Goal: Information Seeking & Learning: Learn about a topic

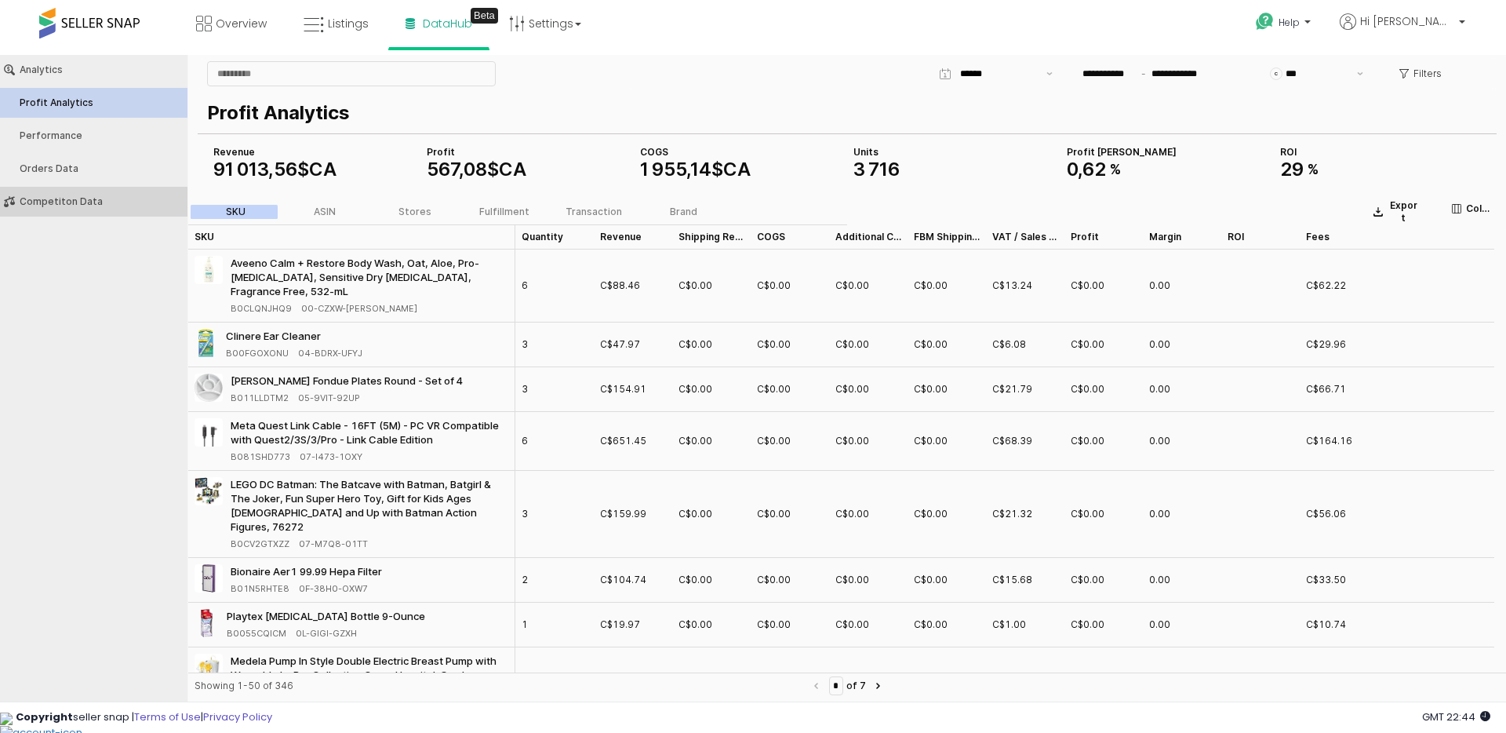
click at [67, 196] on div "Competiton Data" at bounding box center [102, 201] width 164 height 11
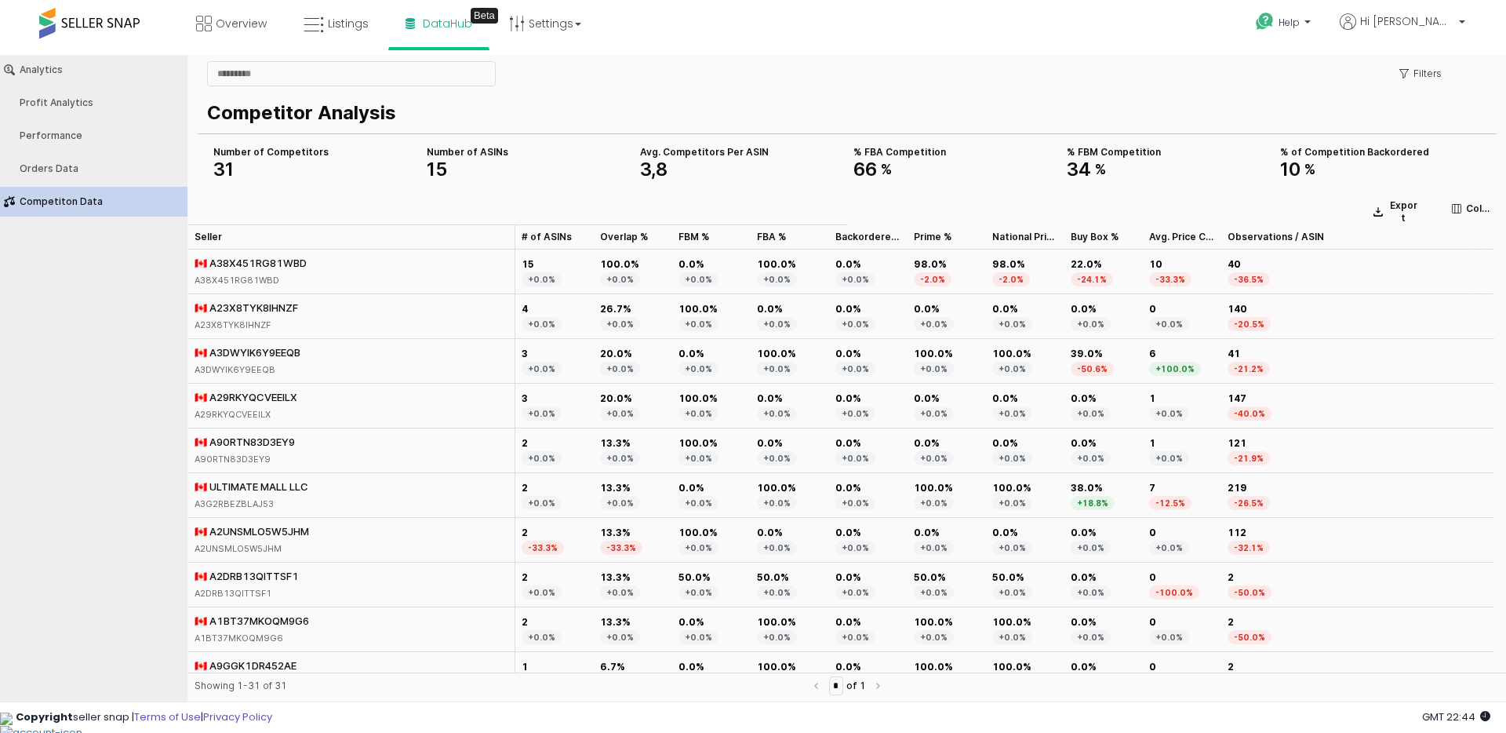
click at [221, 263] on div "🇨🇦 A38X451RG81WBD" at bounding box center [251, 263] width 112 height 14
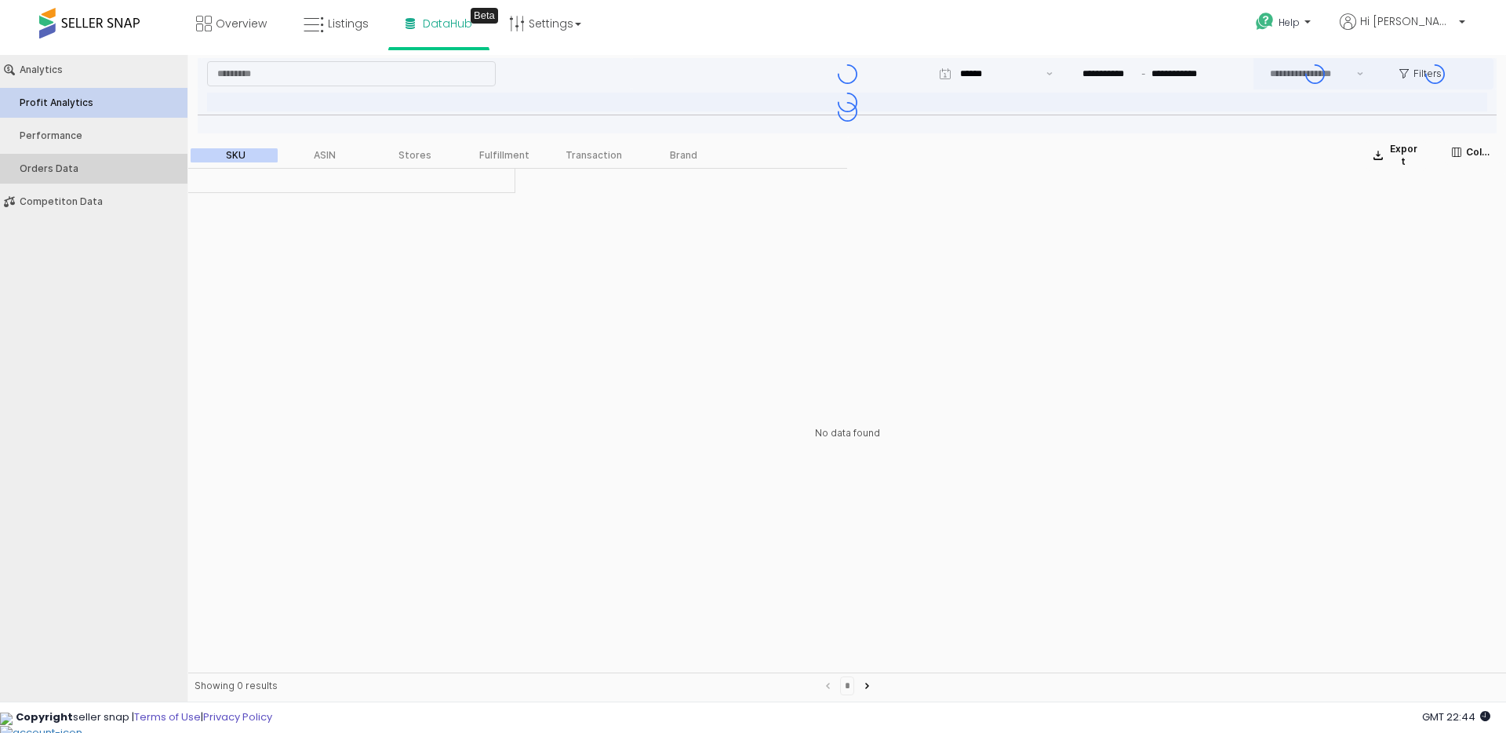
type input "***"
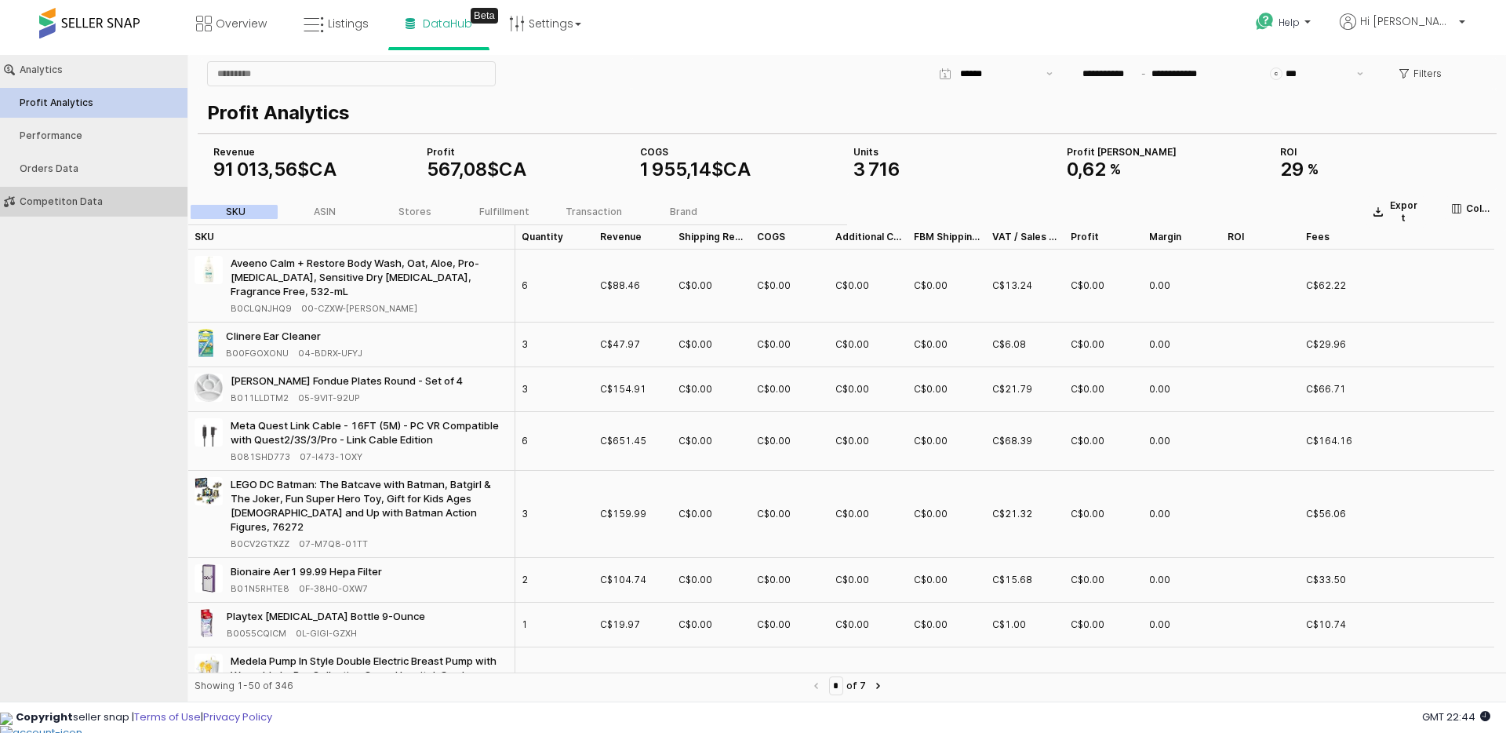
click at [86, 202] on div "Competiton Data" at bounding box center [102, 201] width 164 height 11
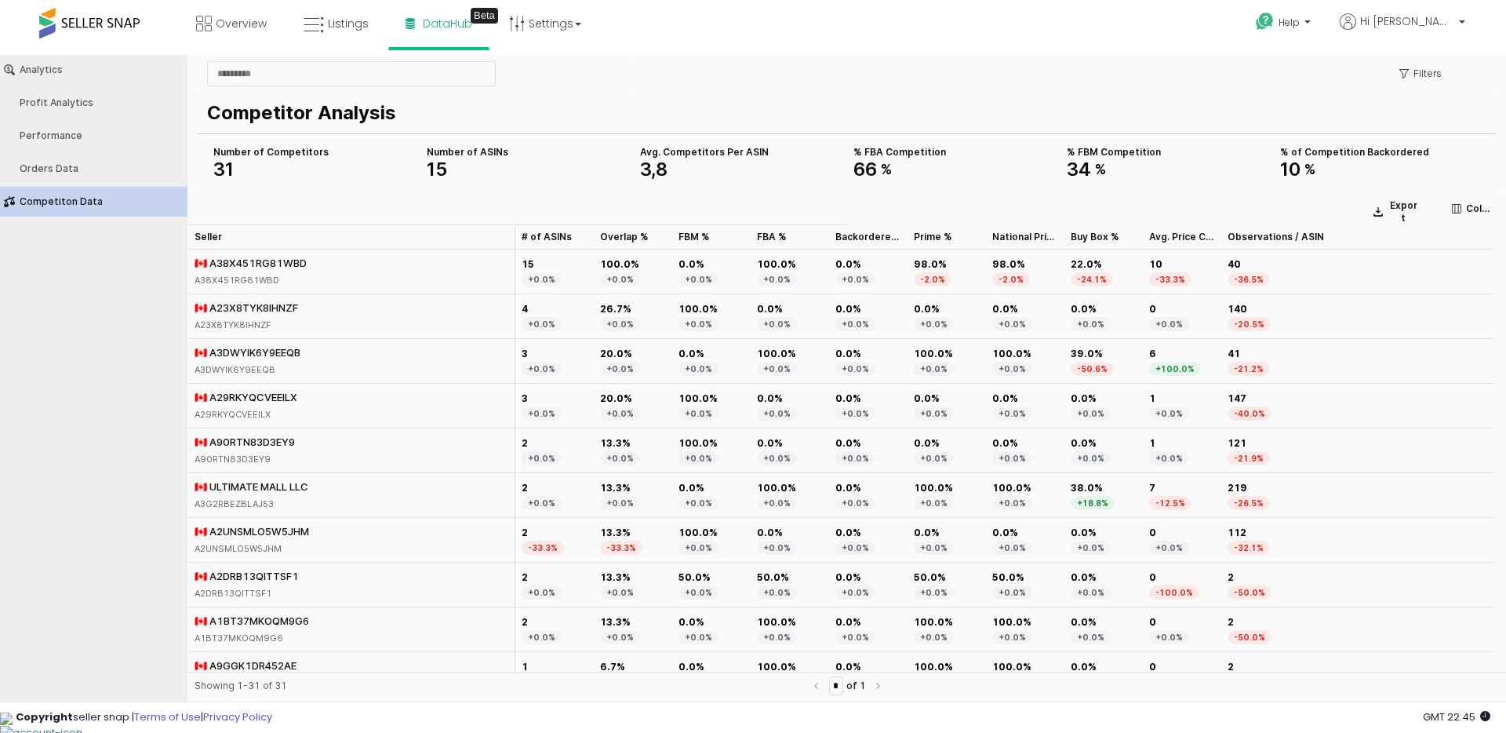
click at [132, 323] on div "Analytics Profit Analytics Performance Orders Data Competiton Data" at bounding box center [94, 375] width 188 height 640
click at [208, 306] on div "🇨🇦 A23X8TYK8IHNZF" at bounding box center [247, 308] width 104 height 14
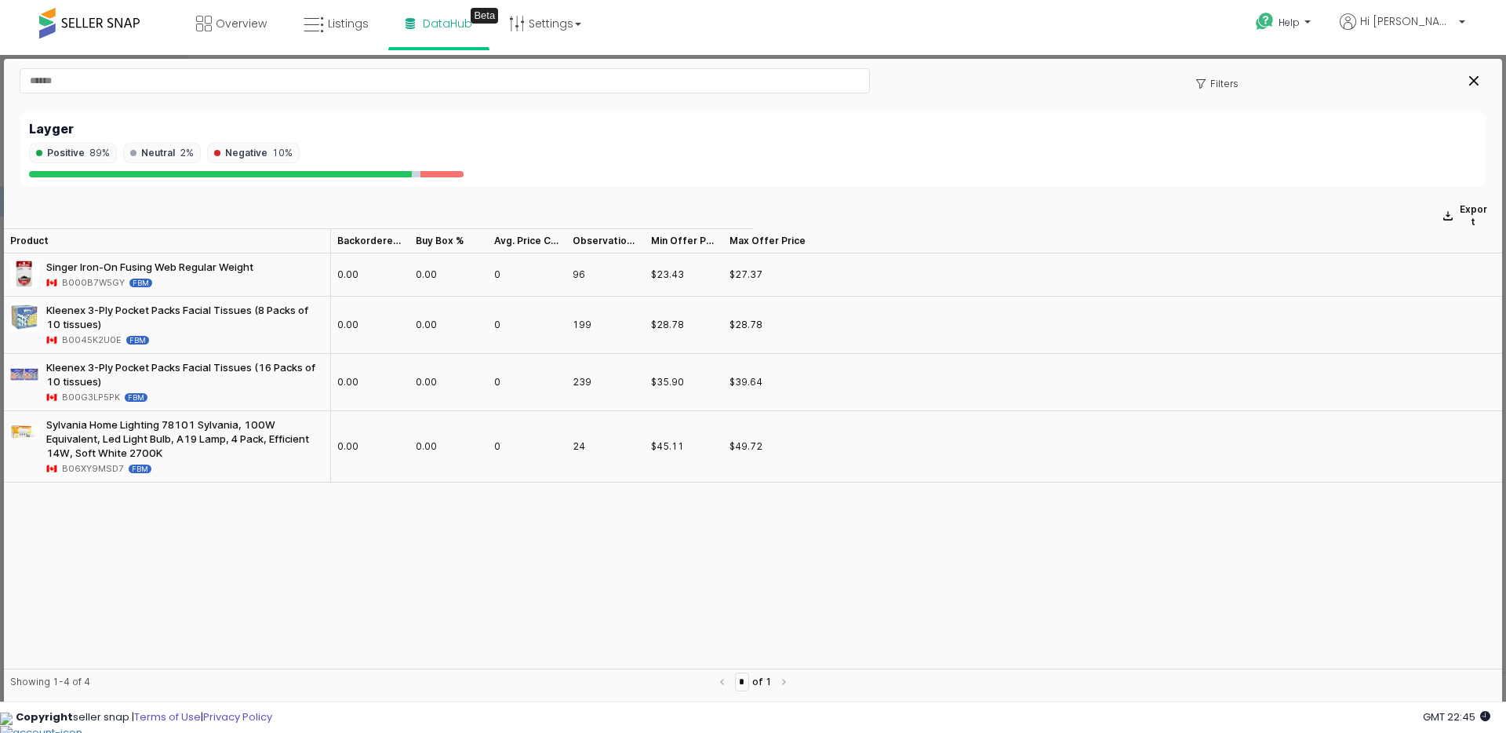
drag, startPoint x: 86, startPoint y: 149, endPoint x: 303, endPoint y: 153, distance: 217.4
click at [303, 153] on div "Positive 89% Neutral 2% Negative 10%" at bounding box center [753, 153] width 1448 height 20
click at [304, 153] on div "Positive 89% Neutral 2% Negative 10%" at bounding box center [753, 153] width 1448 height 20
click at [470, 173] on div "Layger Positive 89% Neutral 2% Negative 10%" at bounding box center [753, 149] width 1467 height 75
click at [439, 24] on span "DataHub" at bounding box center [447, 24] width 49 height 16
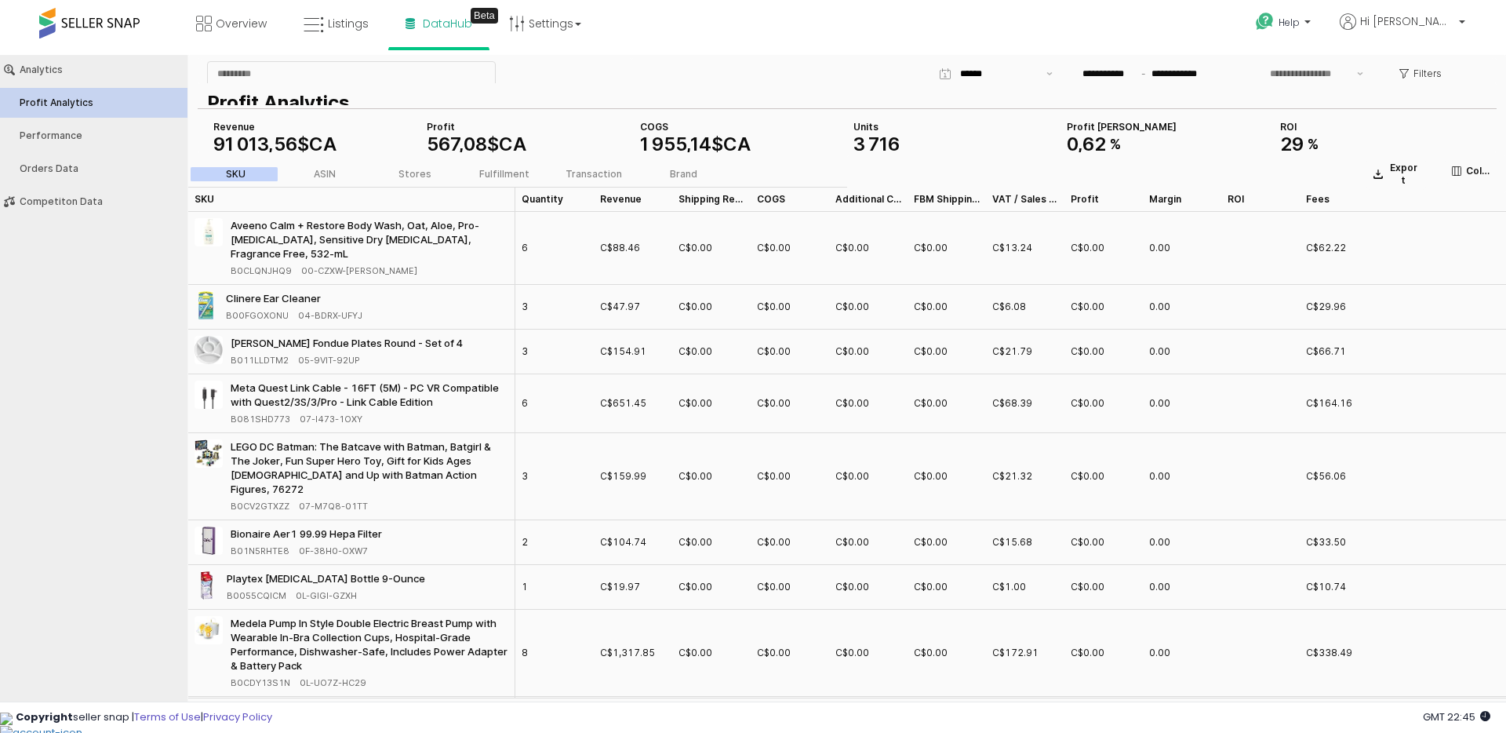
type input "***"
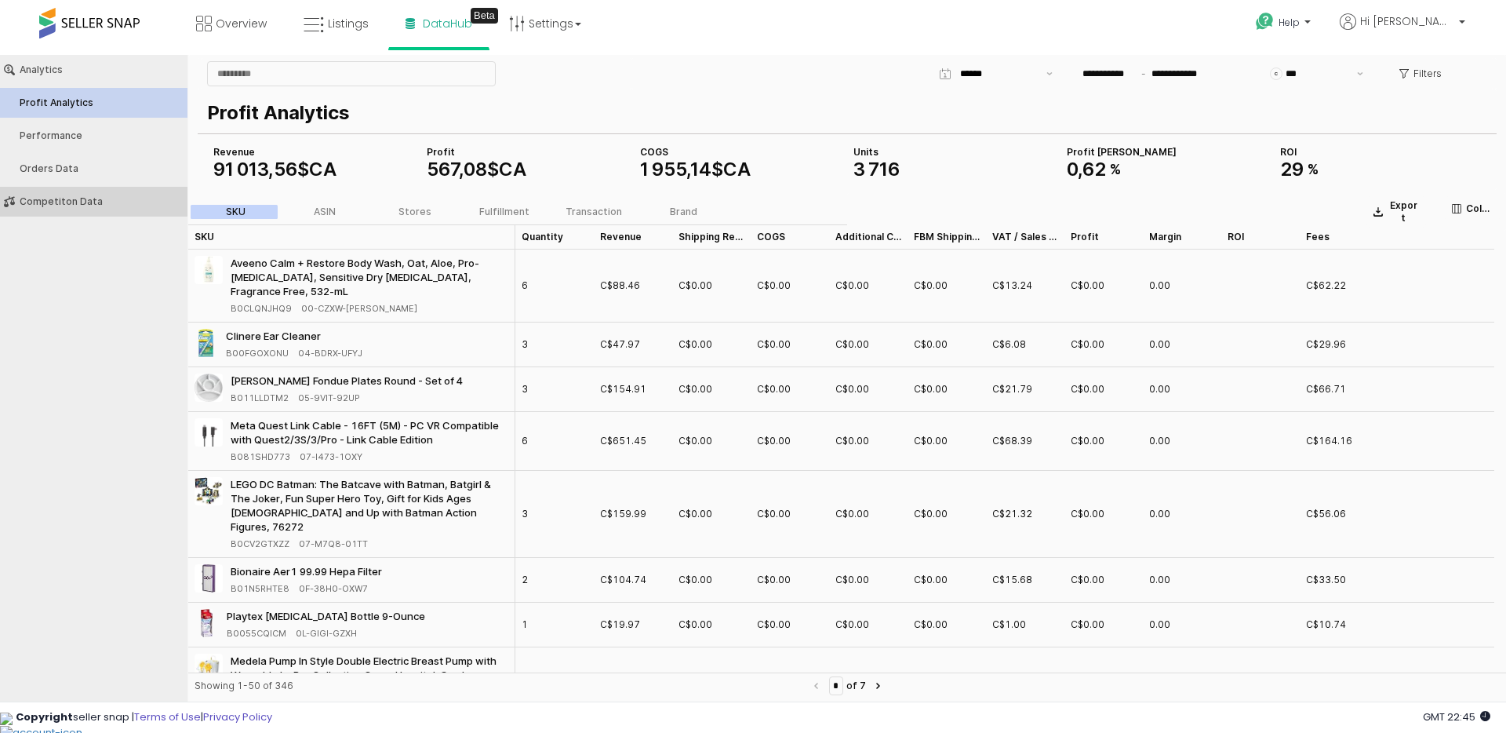
click at [81, 199] on div "Competiton Data" at bounding box center [102, 201] width 164 height 11
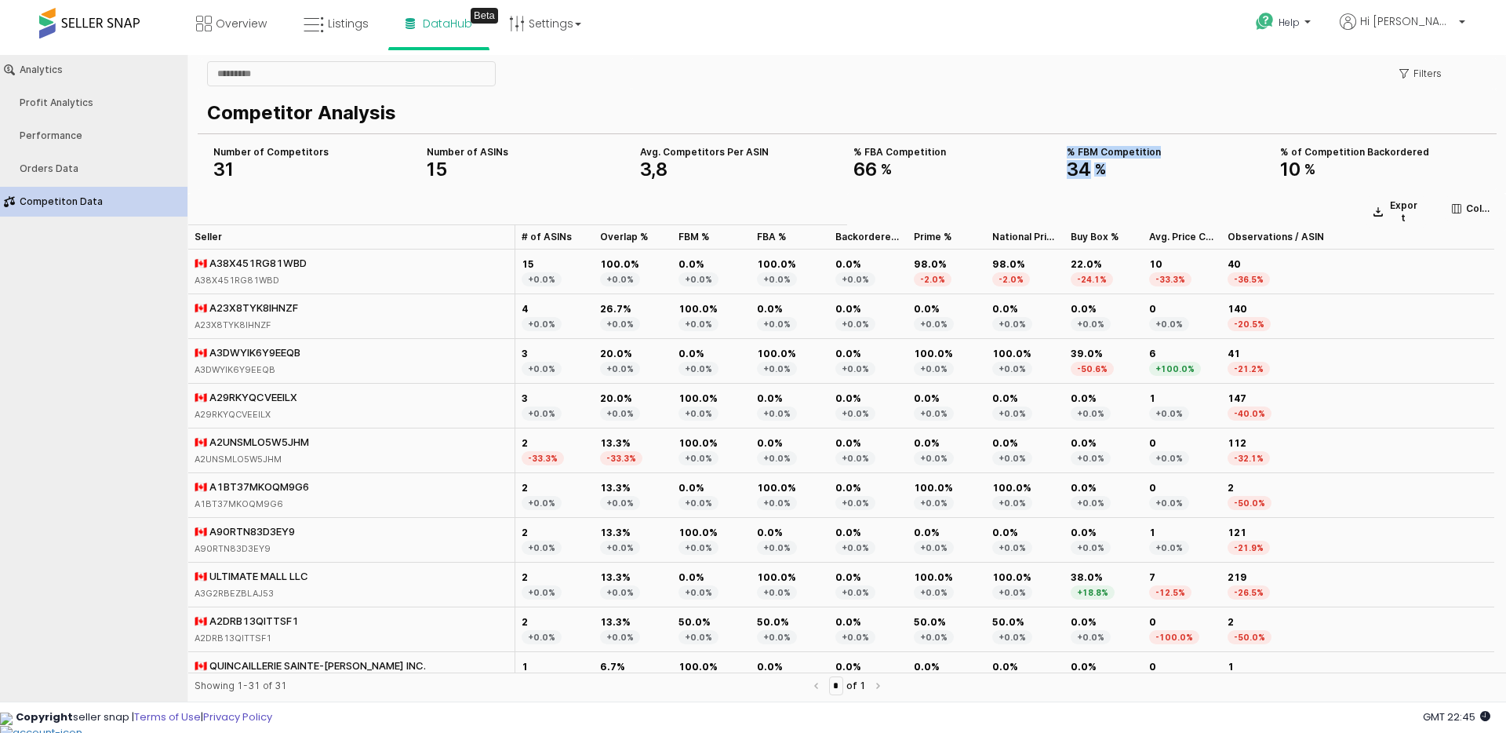
drag, startPoint x: 1066, startPoint y: 151, endPoint x: 1109, endPoint y: 171, distance: 46.7
click at [1109, 171] on div "% FBM Competition 34 %" at bounding box center [1167, 161] width 201 height 31
click at [860, 161] on span "66" at bounding box center [866, 169] width 24 height 23
drag, startPoint x: 1067, startPoint y: 151, endPoint x: 1096, endPoint y: 173, distance: 36.4
click at [1096, 173] on div "% FBM Competition 34 %" at bounding box center [1167, 161] width 201 height 31
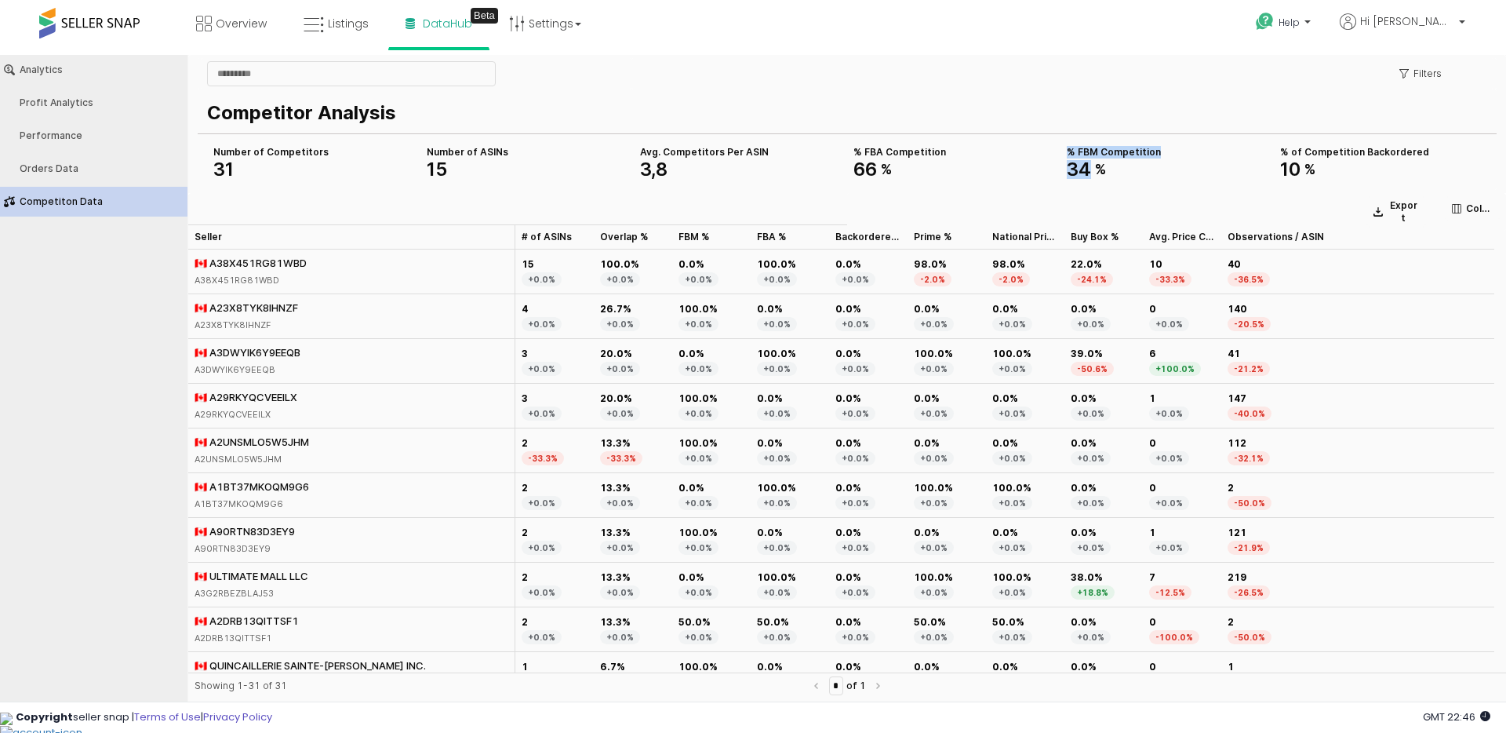
click at [1096, 173] on span "%" at bounding box center [1101, 169] width 12 height 14
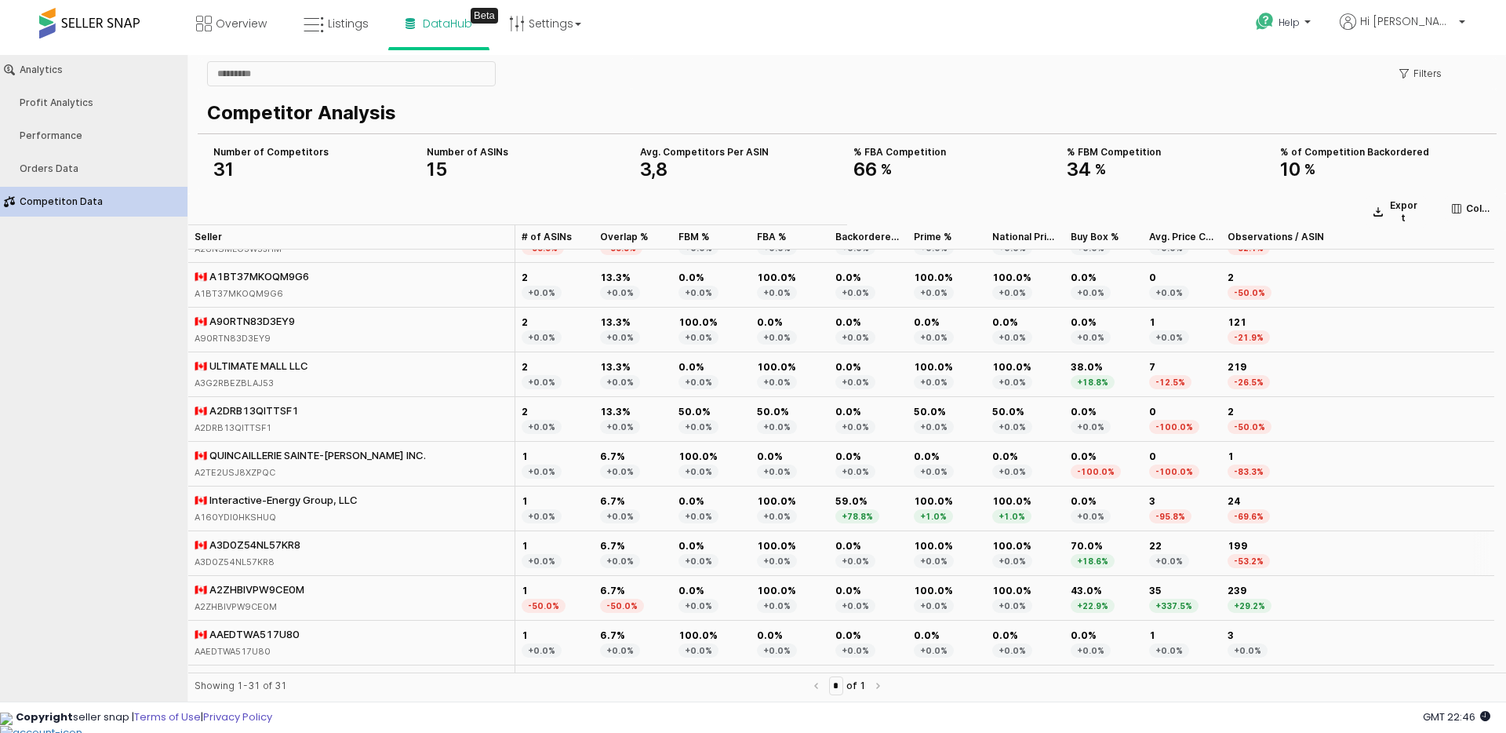
scroll to position [213, 0]
click at [200, 451] on div "🇨🇦 QUINCAILLERIE SAINTE-JULIE INC." at bounding box center [310, 452] width 231 height 14
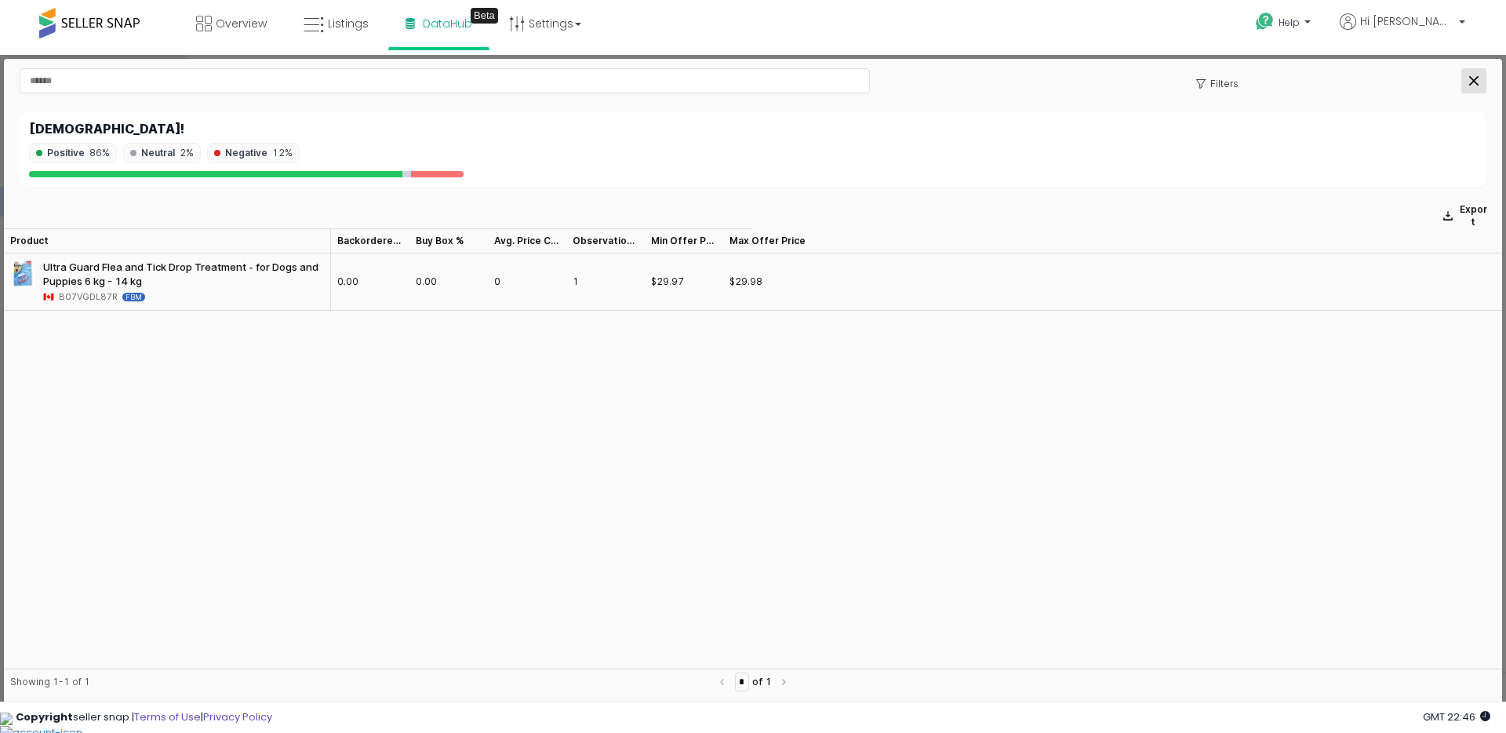
click at [1476, 82] on icon "Close" at bounding box center [1474, 80] width 9 height 9
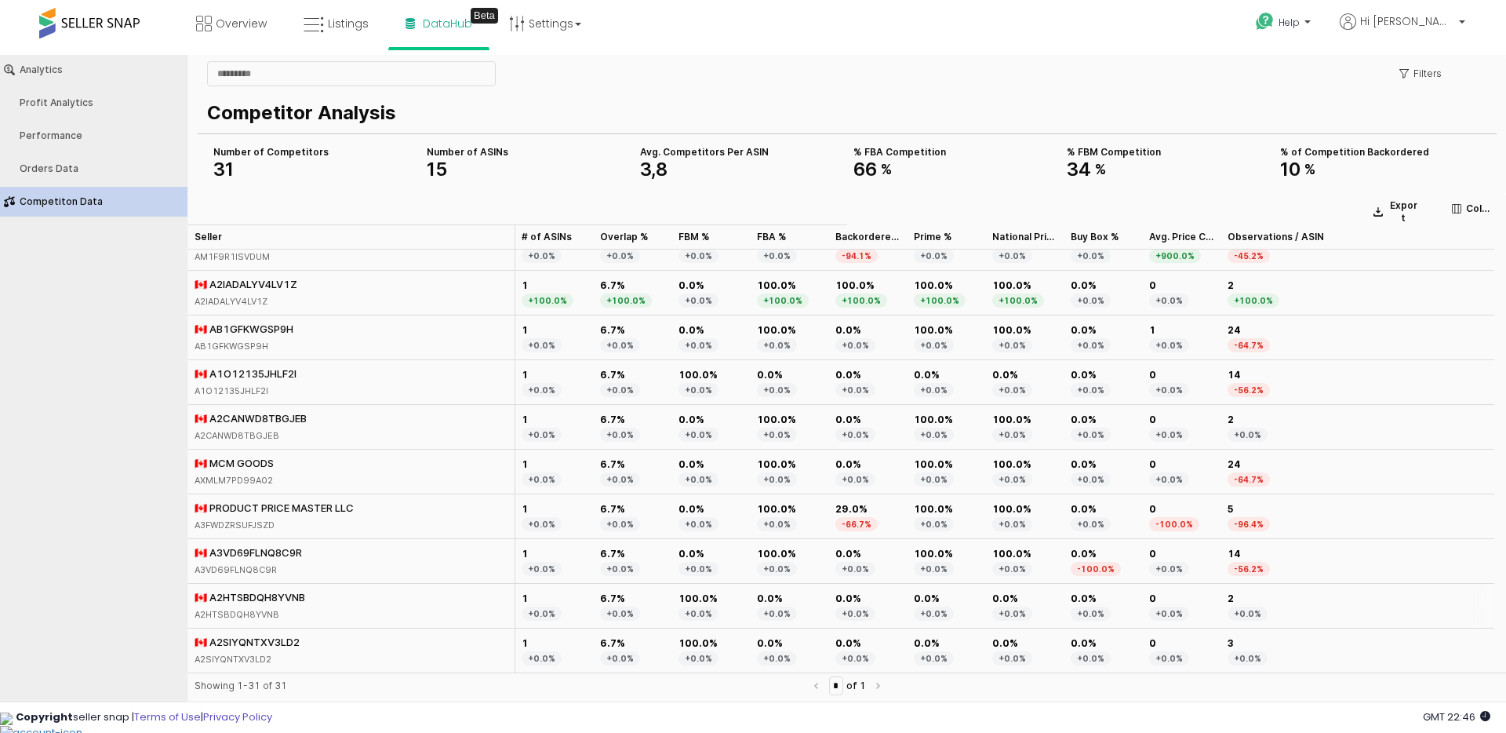
scroll to position [0, 0]
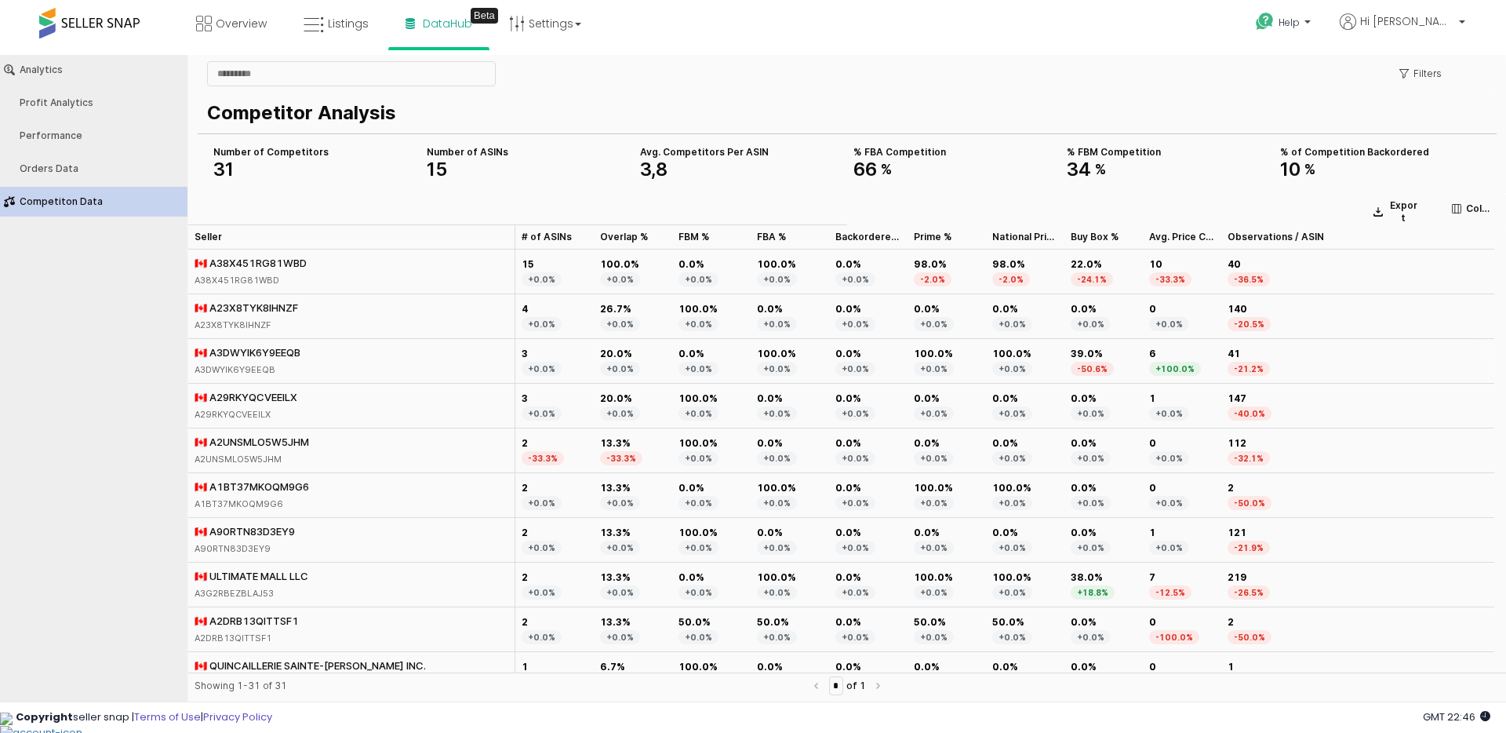
click at [219, 350] on div "🇨🇦 A3DWYIK6Y9EEQB" at bounding box center [248, 352] width 106 height 14
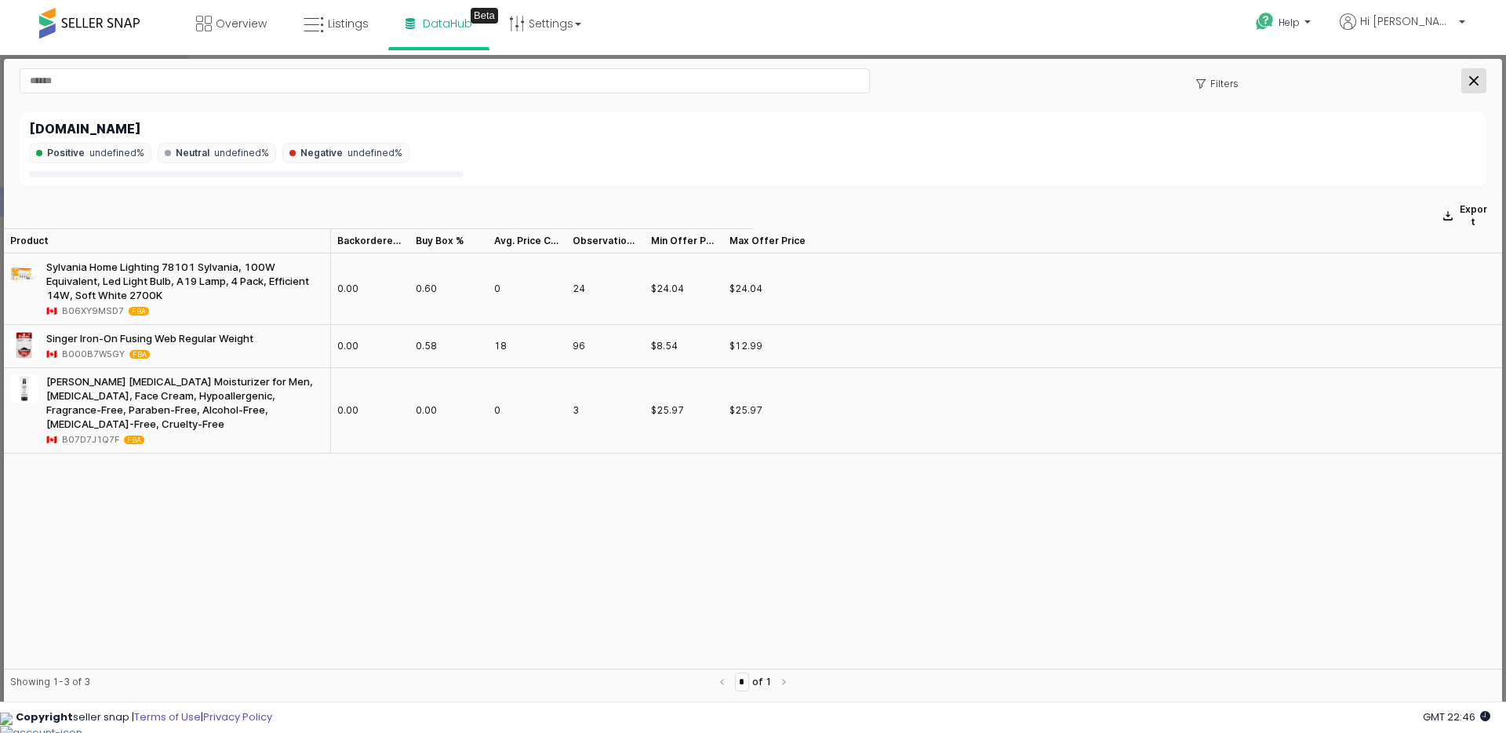
click at [1470, 81] on icon "Close" at bounding box center [1474, 80] width 9 height 9
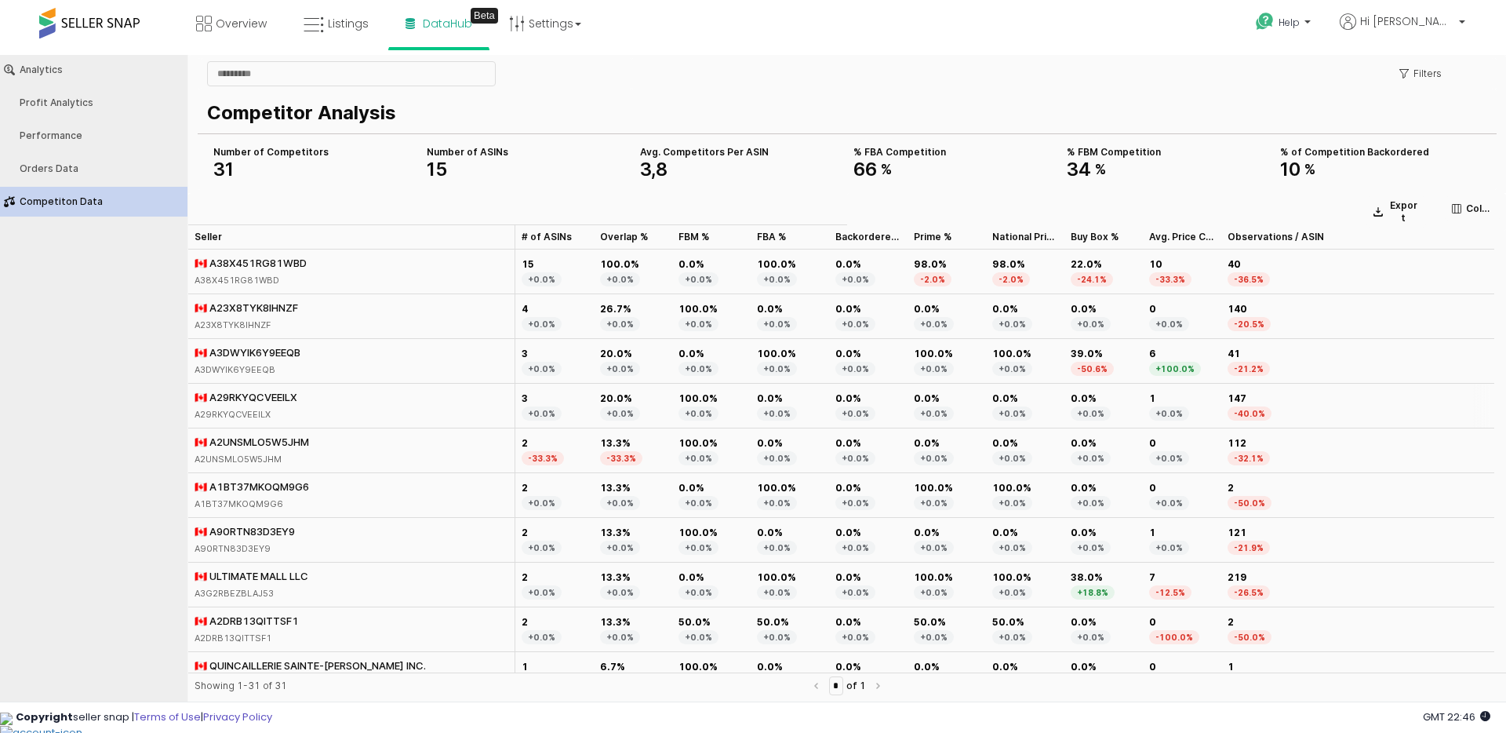
click at [224, 398] on div "🇨🇦 A29RKYQCVEEILX" at bounding box center [246, 397] width 103 height 14
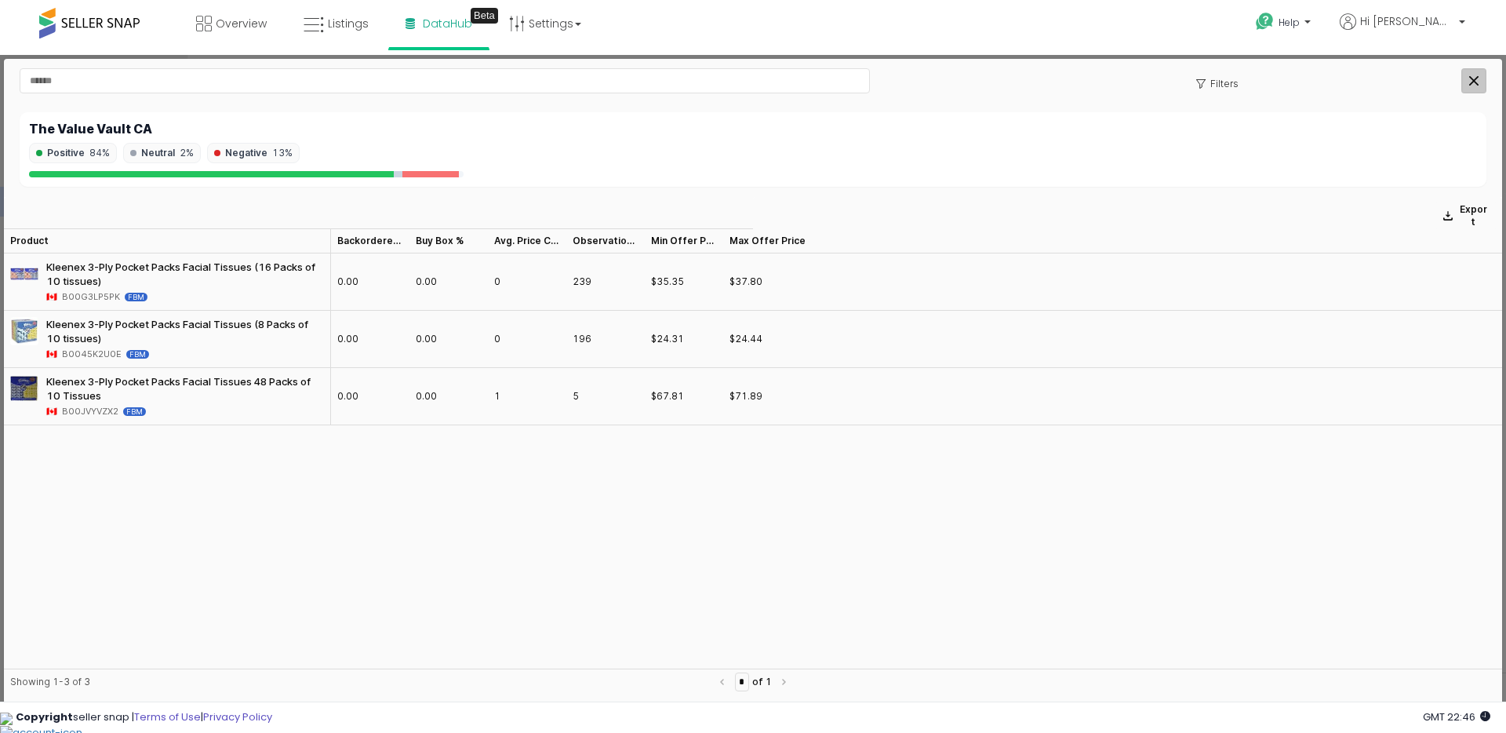
click at [1475, 77] on icon "Close" at bounding box center [1474, 80] width 9 height 9
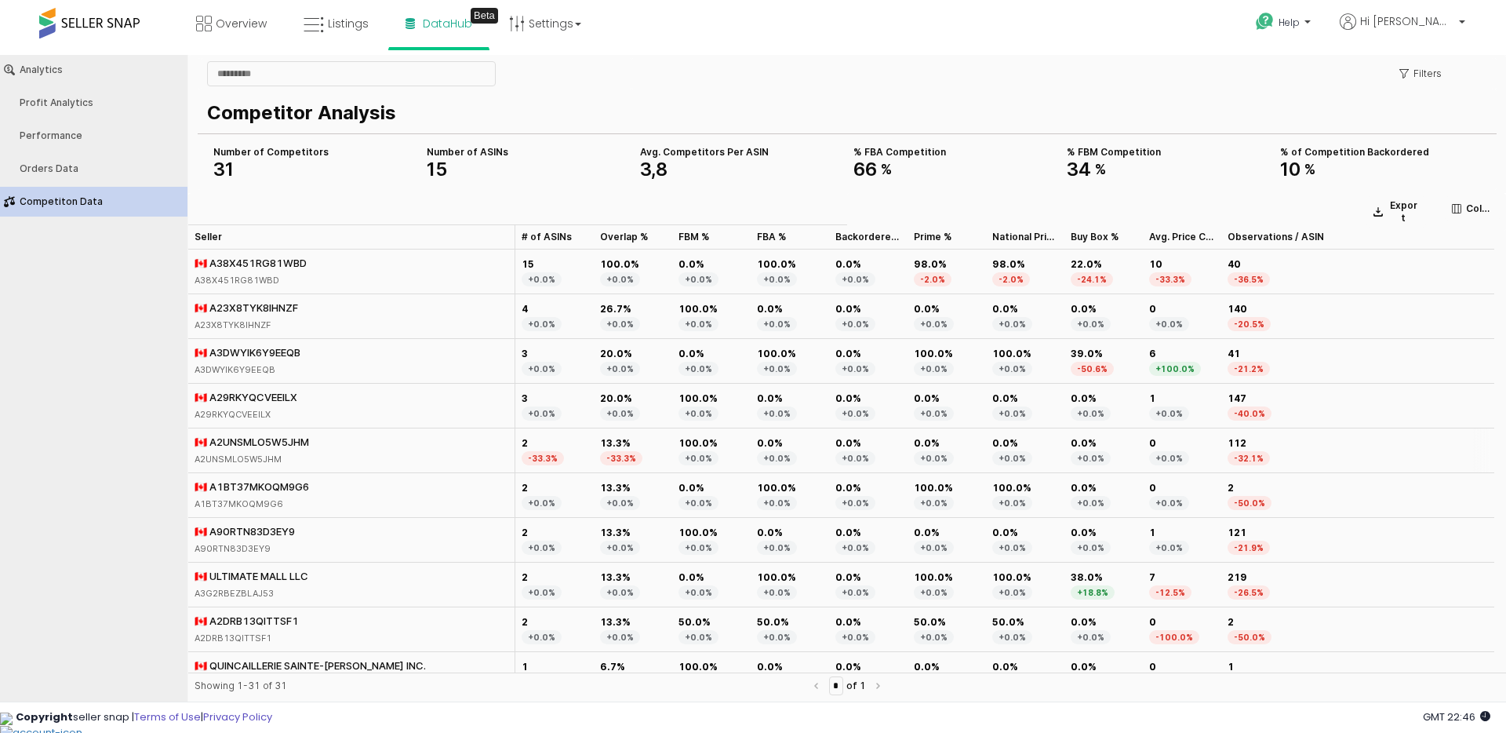
click at [231, 440] on div "🇨🇦 A2UNSMLO5W5JHM" at bounding box center [252, 442] width 115 height 14
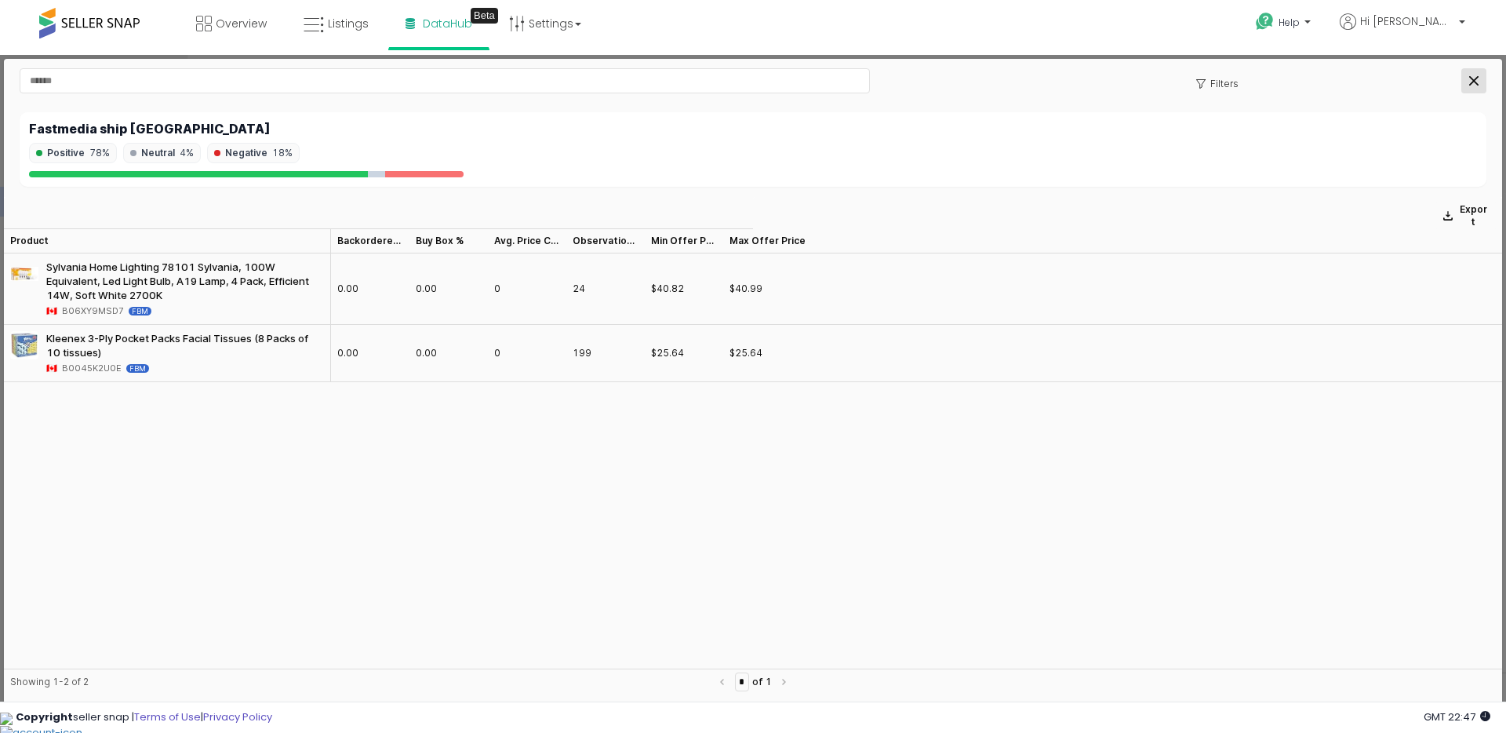
click at [1474, 78] on icon "Close" at bounding box center [1474, 80] width 9 height 9
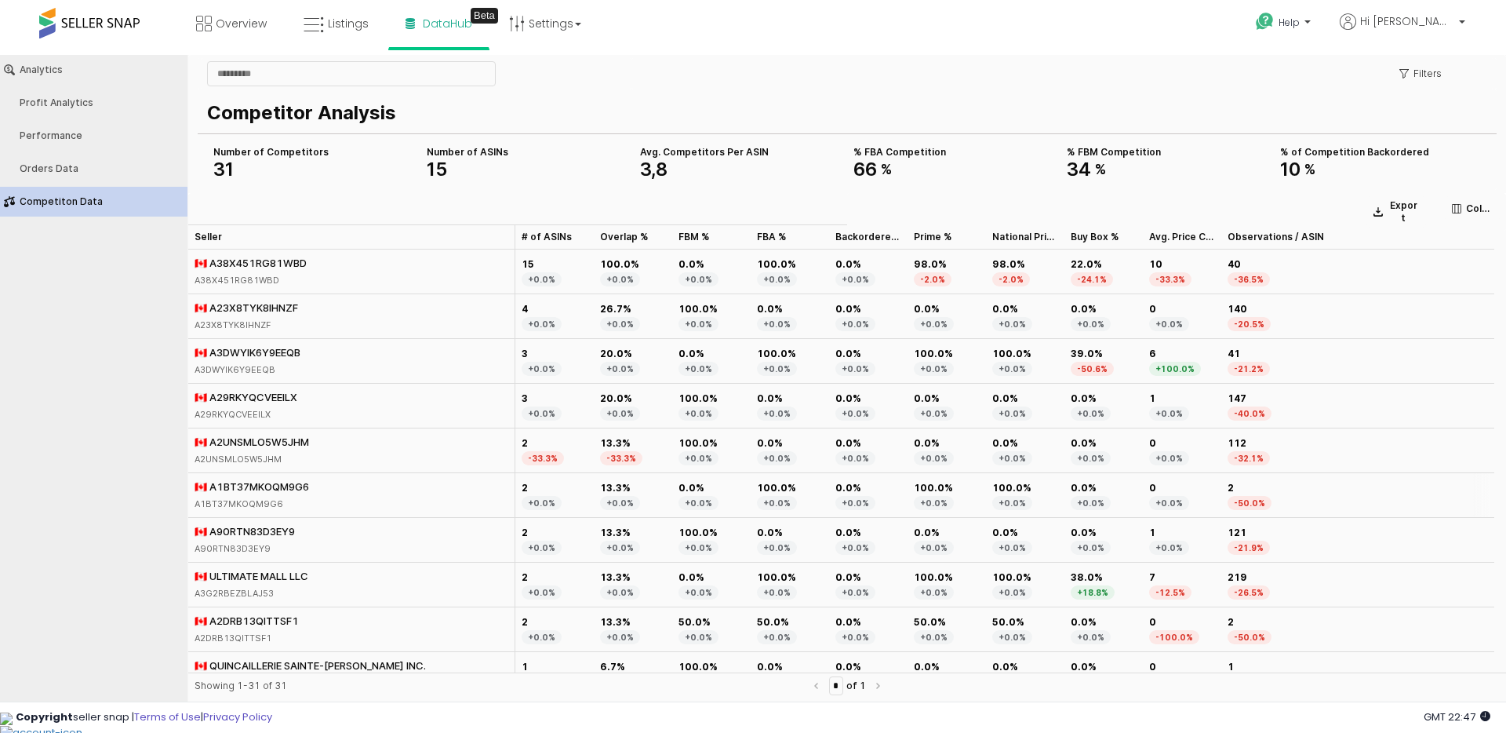
click at [260, 485] on div "🇨🇦 A1BT37MKOQM9G6" at bounding box center [252, 486] width 115 height 14
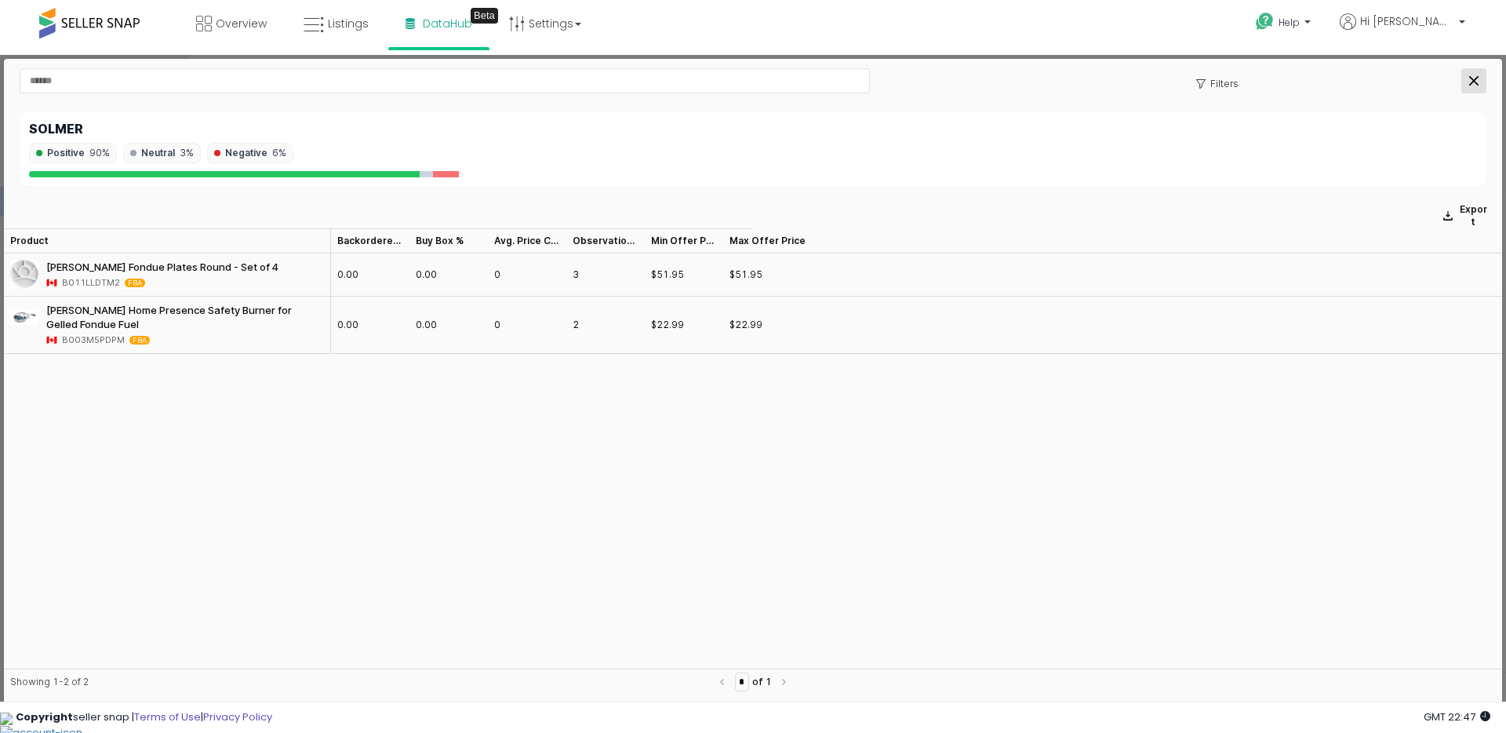
click at [1475, 82] on icon "Close" at bounding box center [1474, 80] width 9 height 9
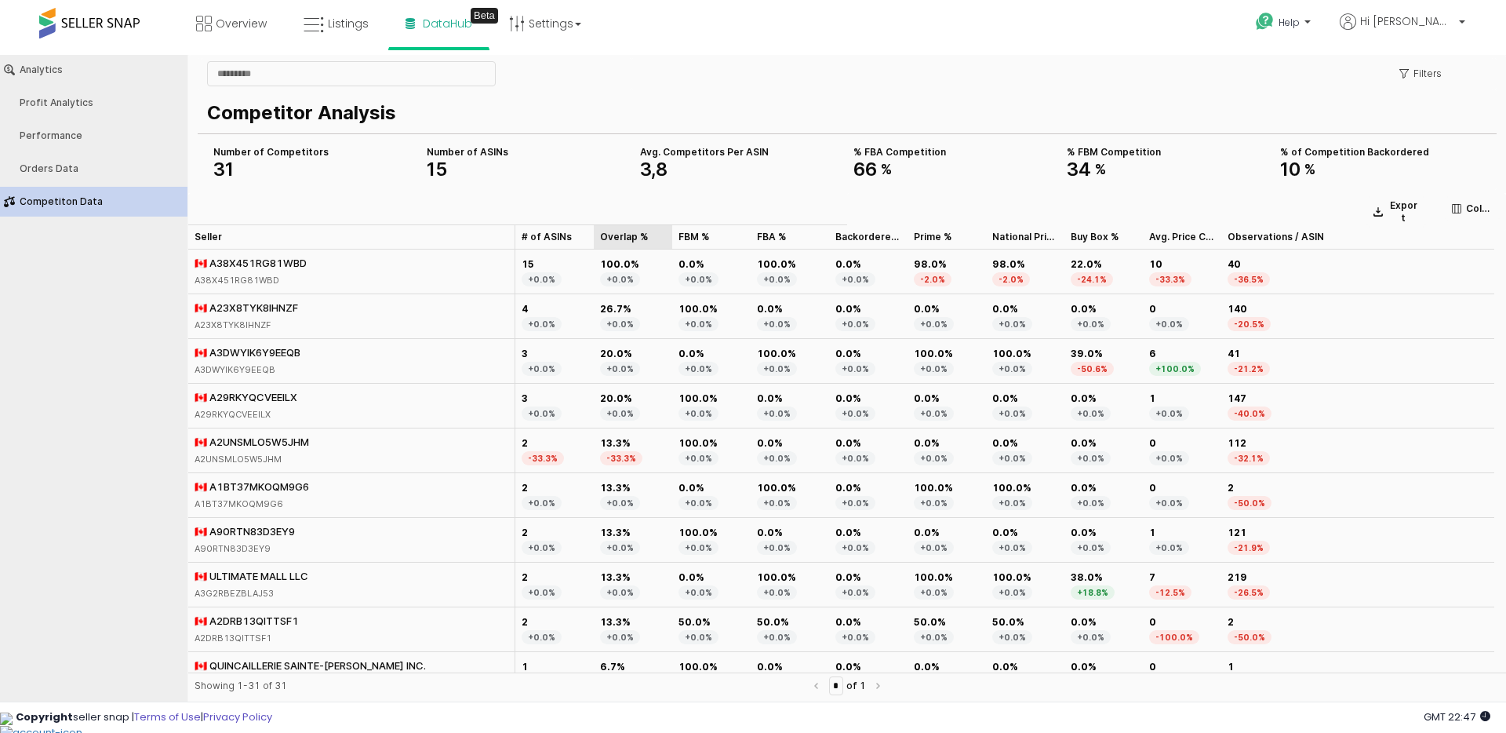
click at [622, 236] on div "Overlap % Overlap %" at bounding box center [633, 236] width 78 height 25
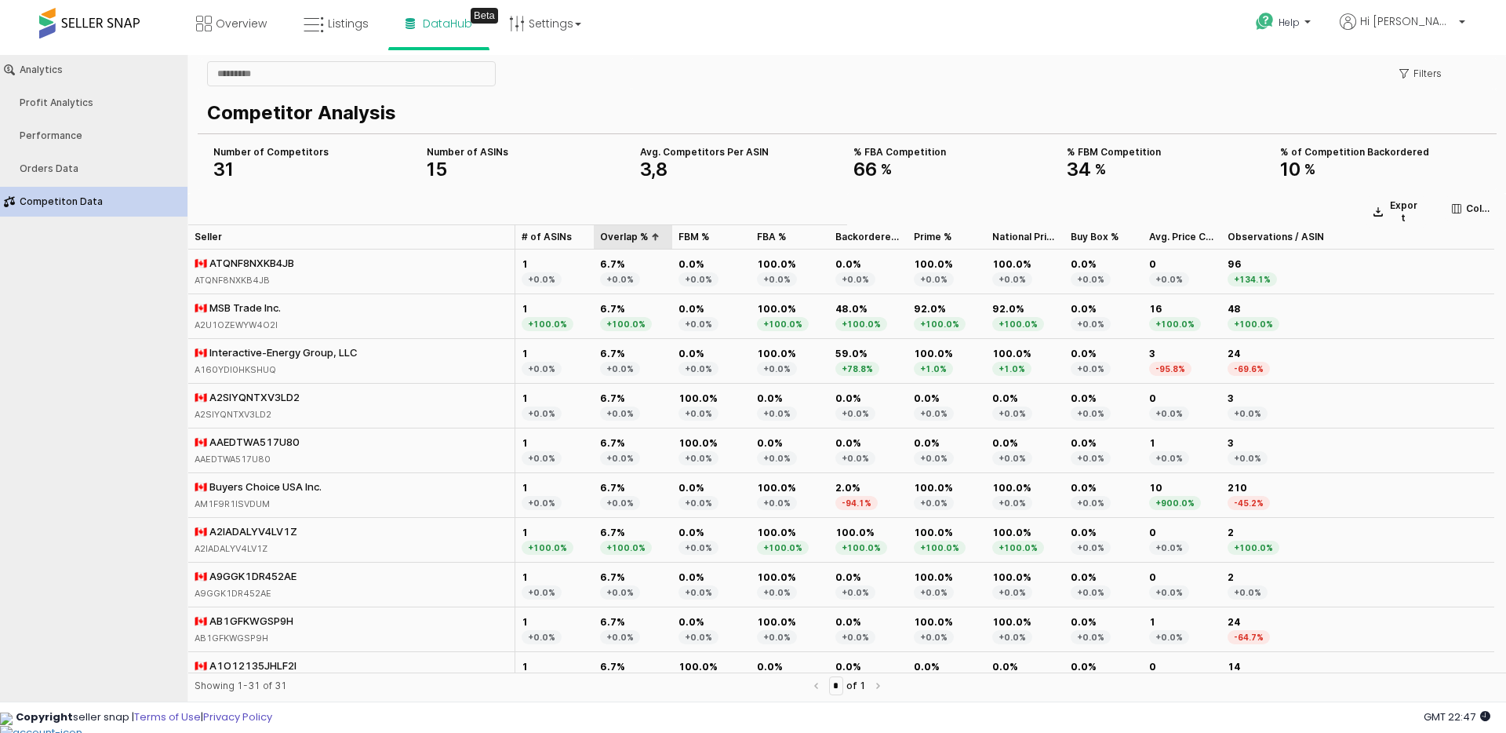
click at [622, 236] on div "Overlap % Overlap %" at bounding box center [633, 236] width 78 height 25
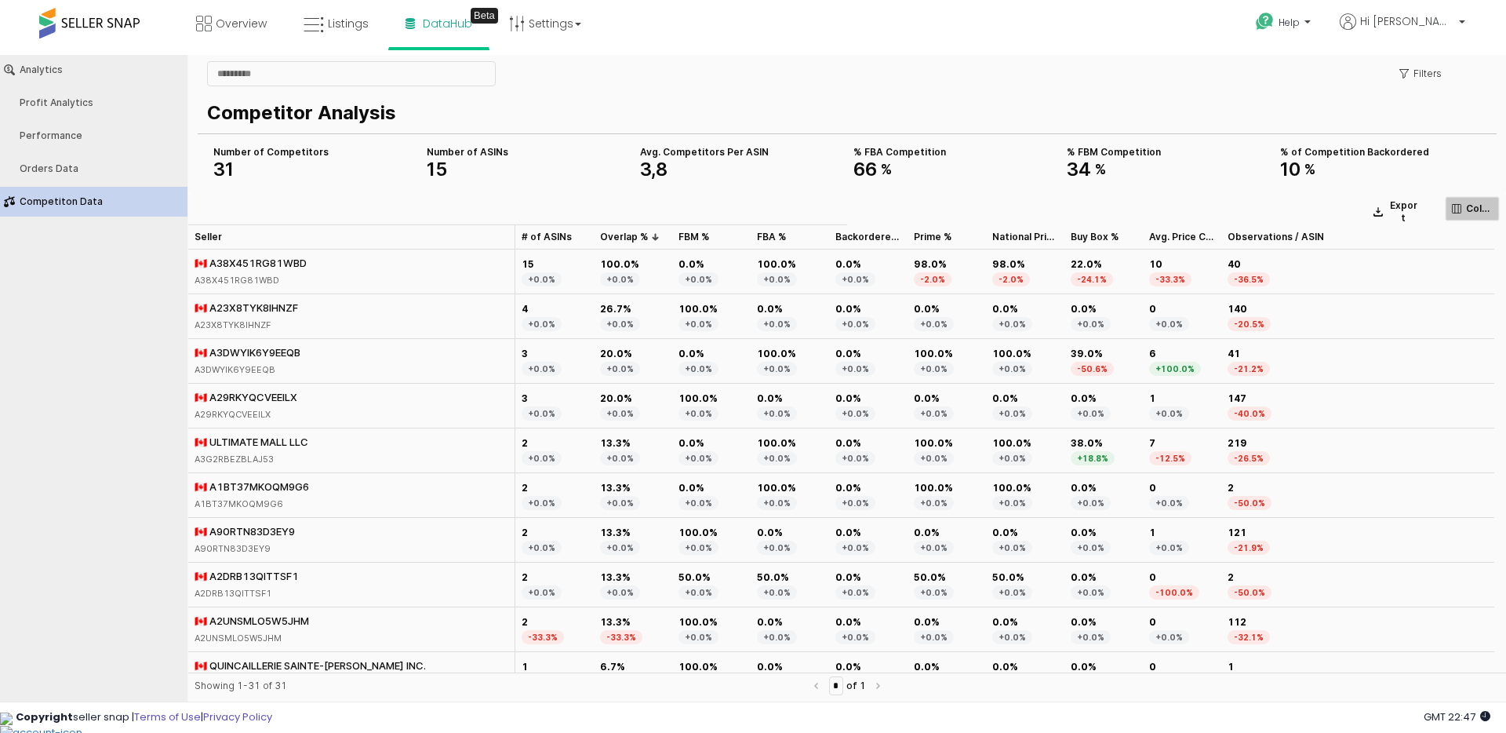
click at [1459, 209] on icon "App Frame" at bounding box center [1456, 208] width 9 height 9
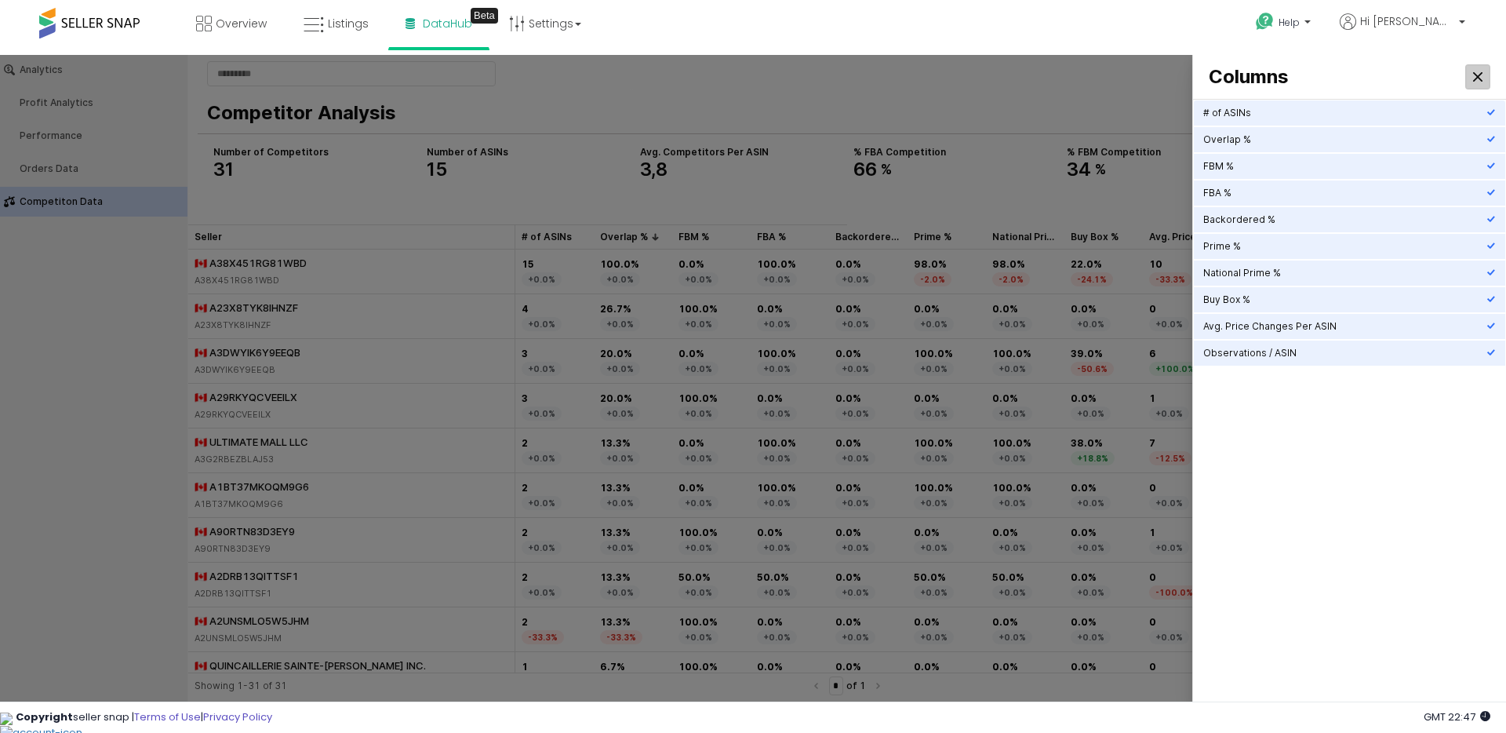
click at [1475, 72] on icon "Close" at bounding box center [1477, 76] width 9 height 9
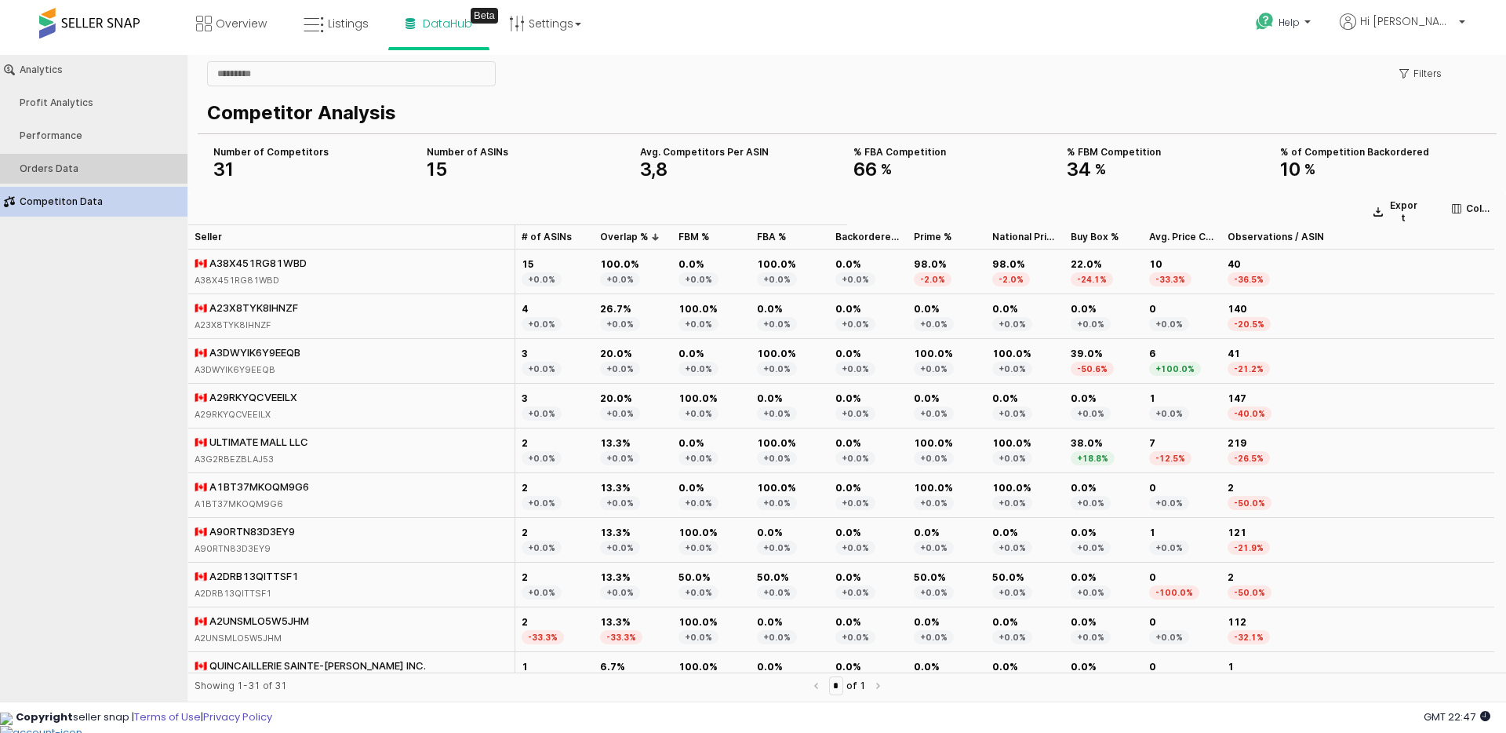
click at [73, 166] on div "Orders Data" at bounding box center [102, 168] width 164 height 11
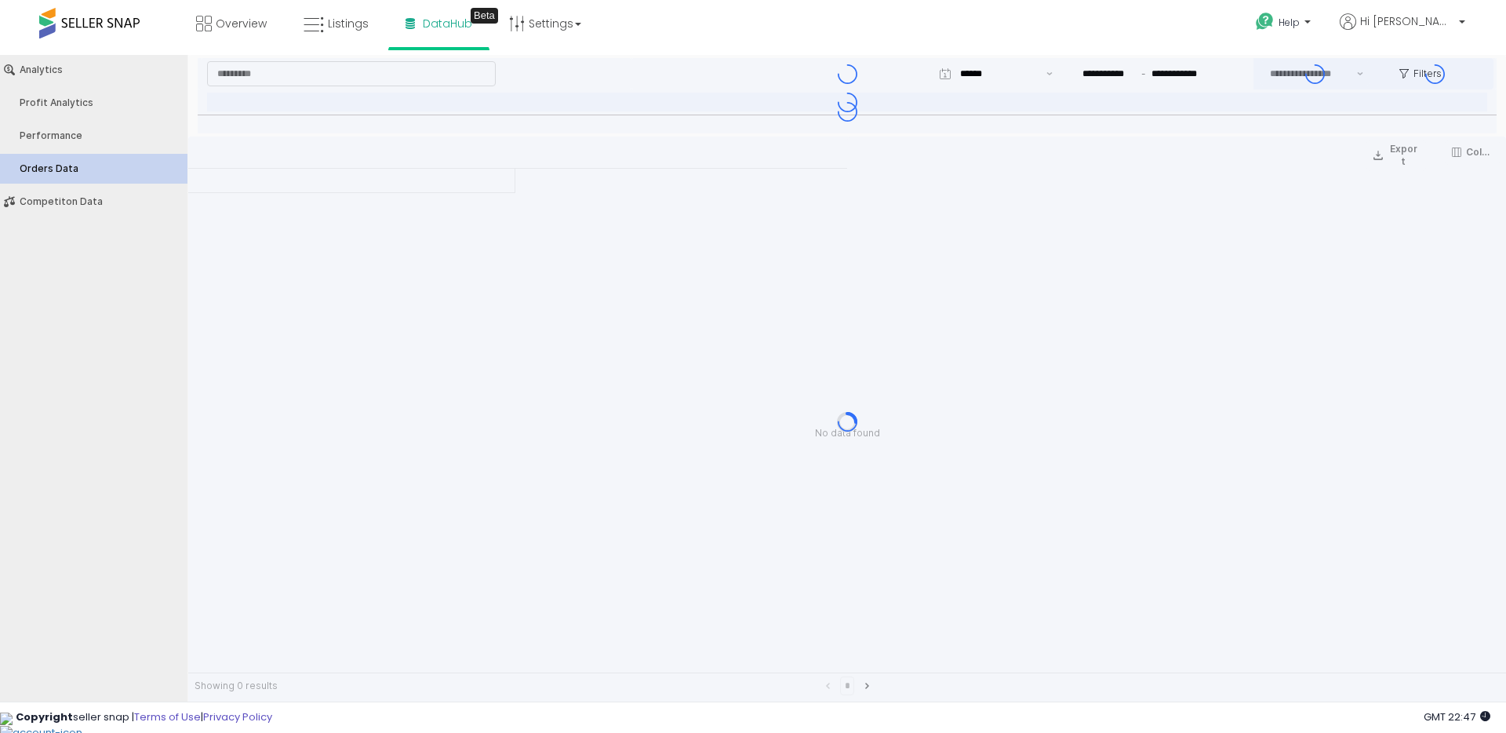
type input "***"
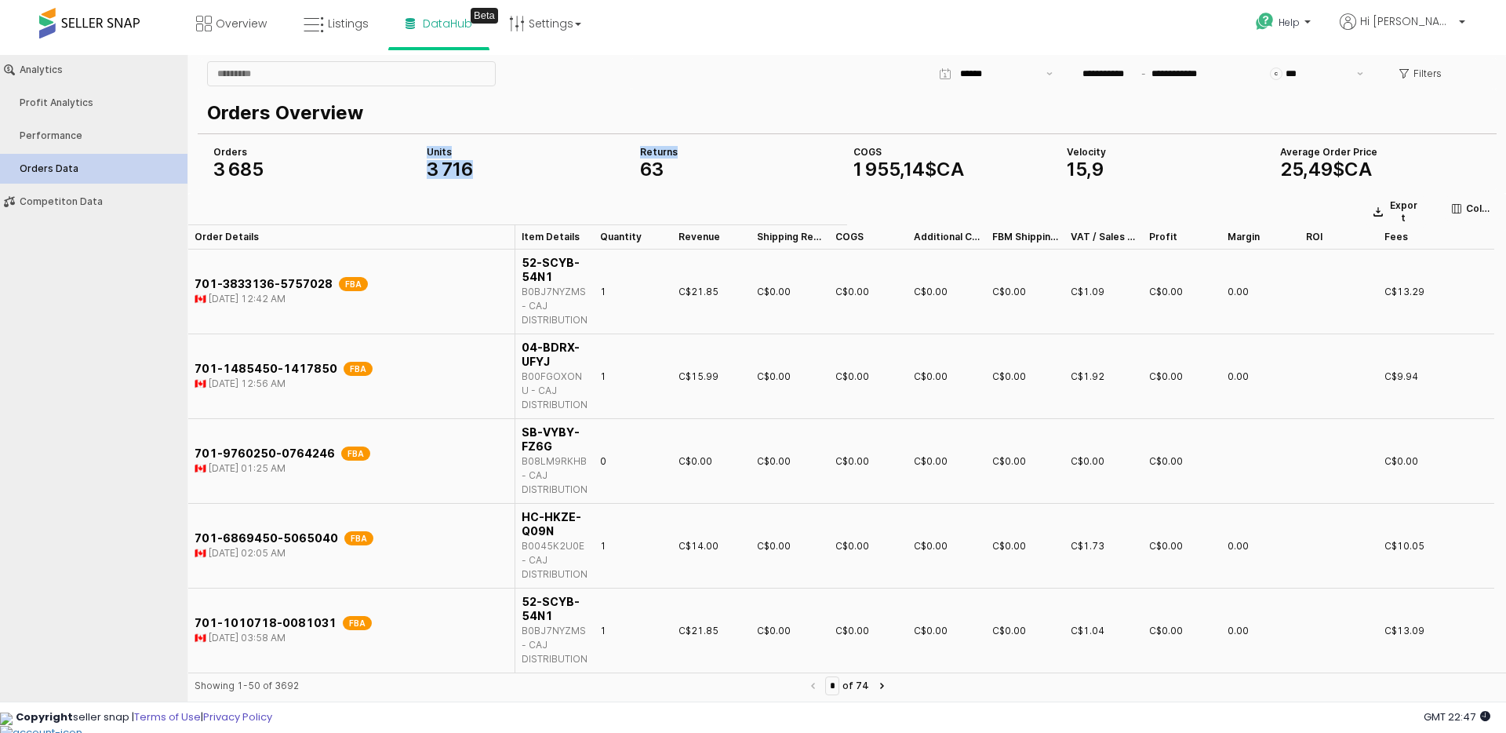
drag, startPoint x: 835, startPoint y: 159, endPoint x: 1164, endPoint y: 162, distance: 329.5
click at [1164, 162] on div "Orders 3   685 COGS 1   955 , 14 $CA Average Order Price 25 , 49 $CA Velocity 1…" at bounding box center [847, 162] width 1280 height 38
click at [1164, 162] on div "15 , 9" at bounding box center [1167, 169] width 201 height 19
drag, startPoint x: 638, startPoint y: 166, endPoint x: 683, endPoint y: 167, distance: 44.7
click at [683, 167] on div "Returns 63" at bounding box center [740, 162] width 213 height 38
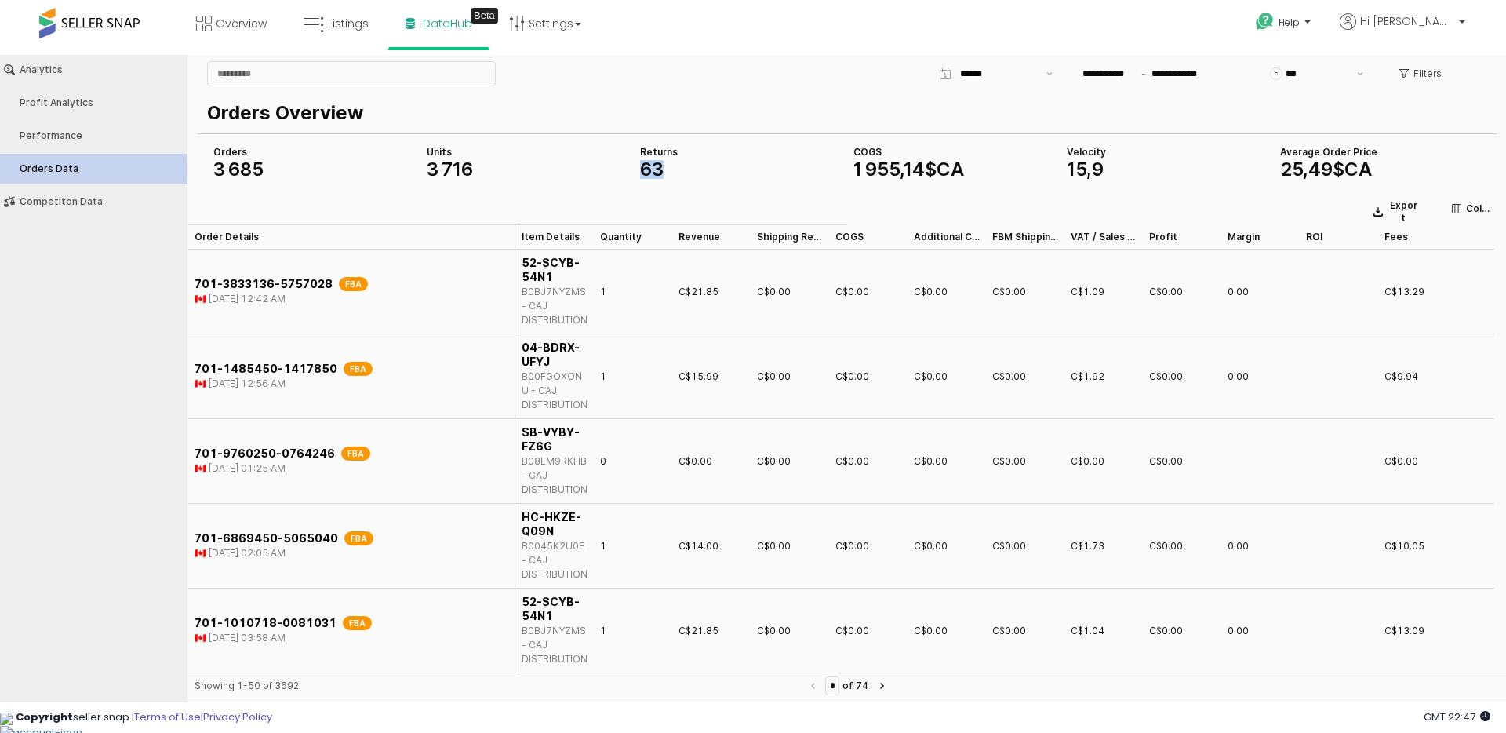
click at [683, 167] on div "63" at bounding box center [740, 169] width 201 height 19
drag, startPoint x: 417, startPoint y: 166, endPoint x: 1383, endPoint y: 164, distance: 966.6
click at [1383, 164] on div "Orders 3   685 COGS 1   955 , 14 $CA Average Order Price 25 , 49 $CA Velocity 1…" at bounding box center [847, 162] width 1280 height 38
click at [1383, 164] on div "25 , 49 $CA" at bounding box center [1380, 169] width 201 height 19
drag, startPoint x: 213, startPoint y: 153, endPoint x: 1385, endPoint y: 169, distance: 1172.3
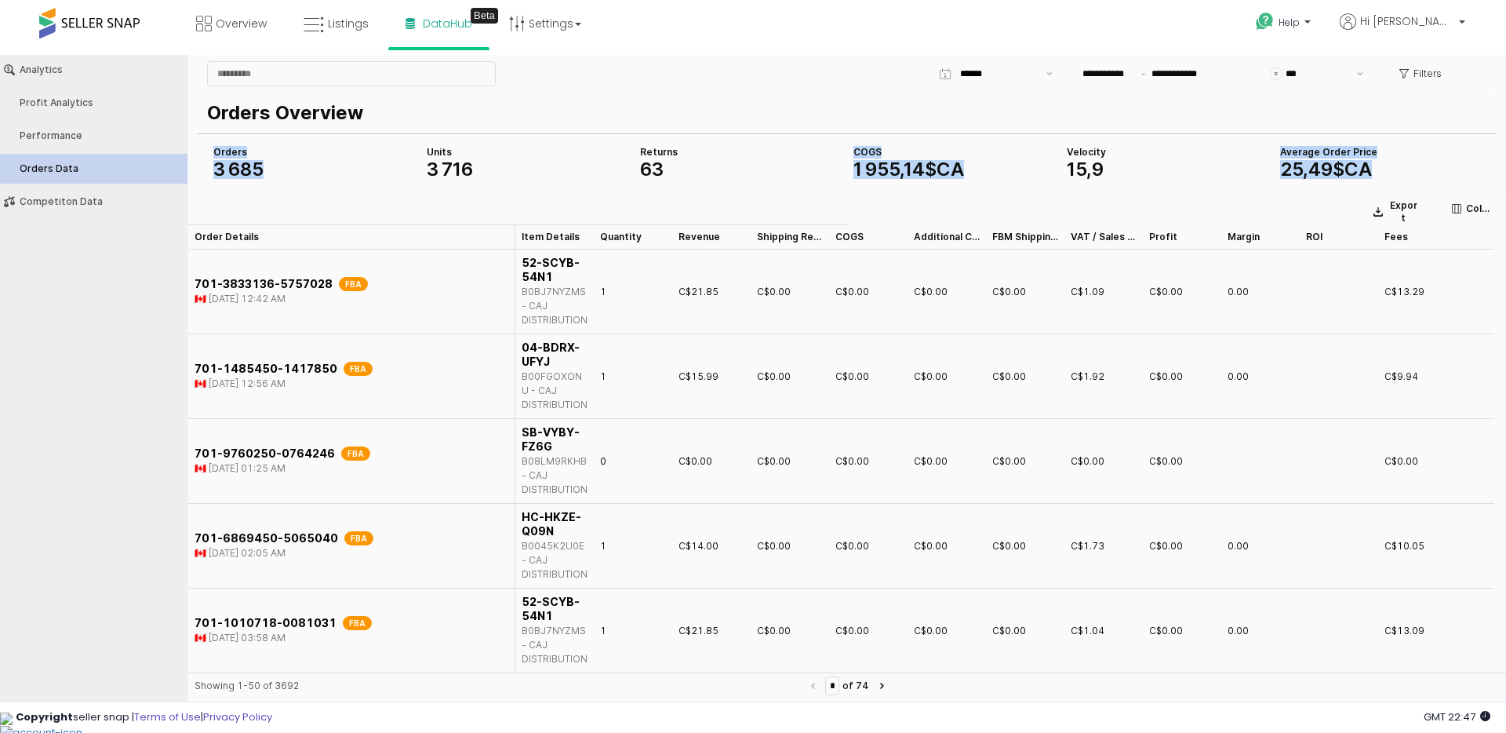
click at [1385, 169] on div "Orders 3   685 COGS 1   955 , 14 $CA Average Order Price 25 , 49 $CA Velocity 1…" at bounding box center [847, 162] width 1280 height 38
click at [1385, 169] on div "25 , 49 $CA" at bounding box center [1380, 169] width 201 height 19
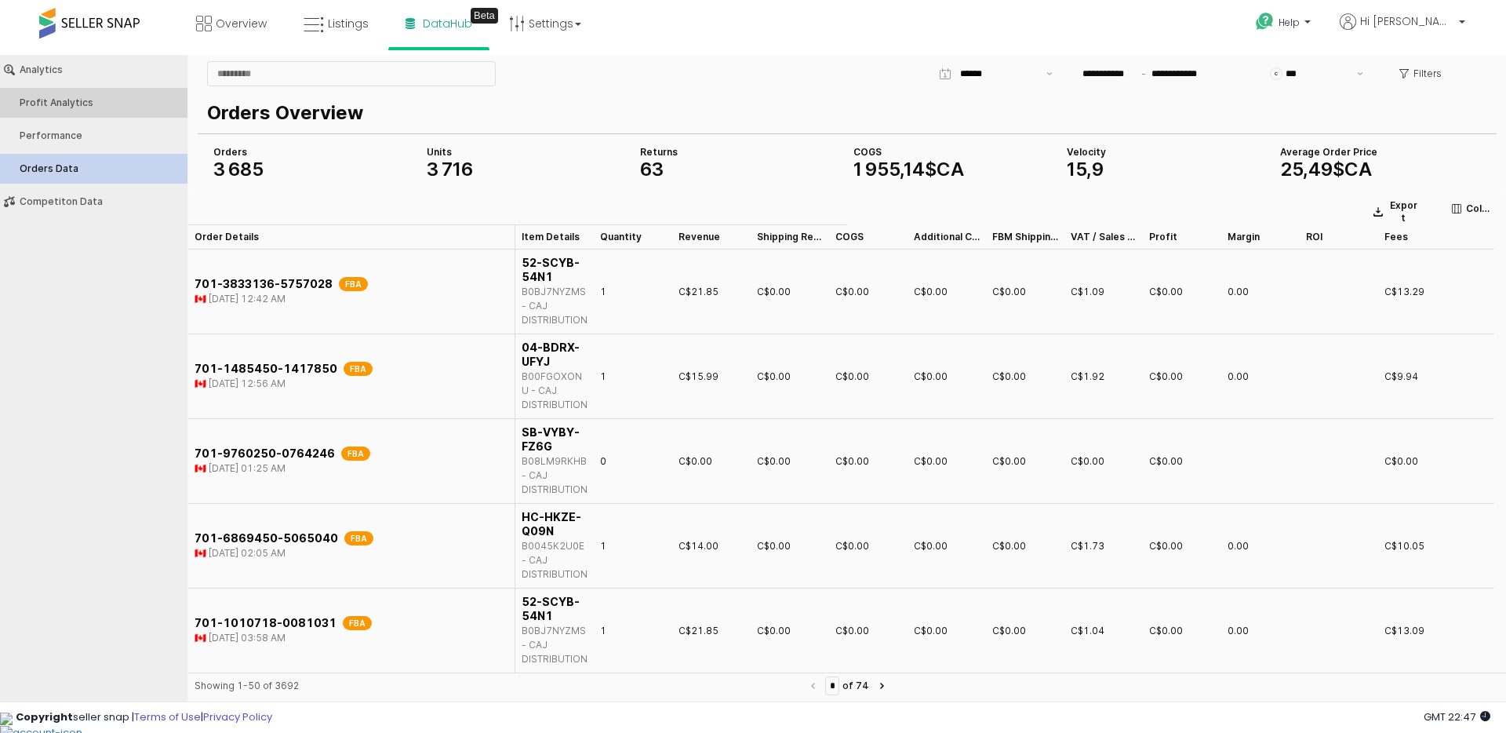
click at [47, 102] on div "Profit Analytics" at bounding box center [102, 102] width 164 height 11
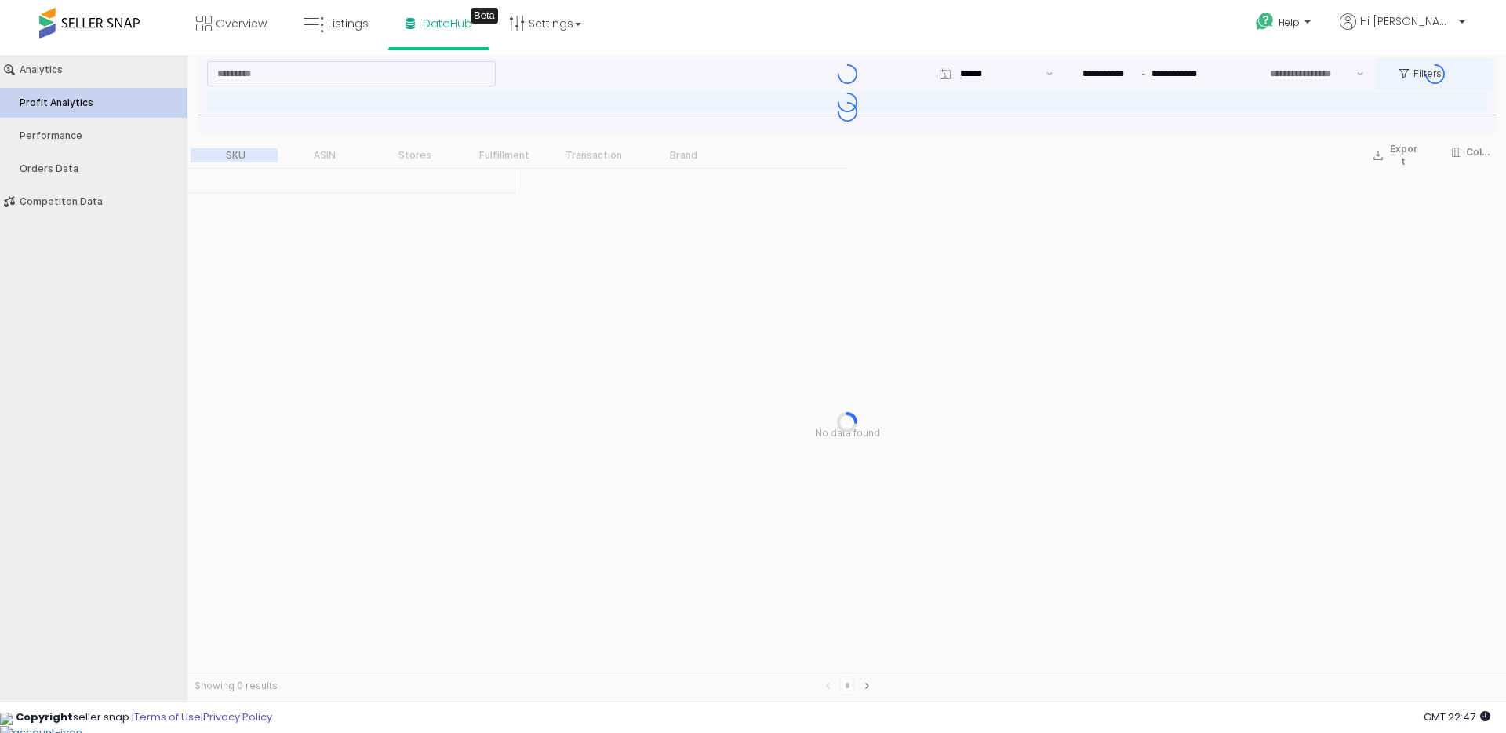
type input "***"
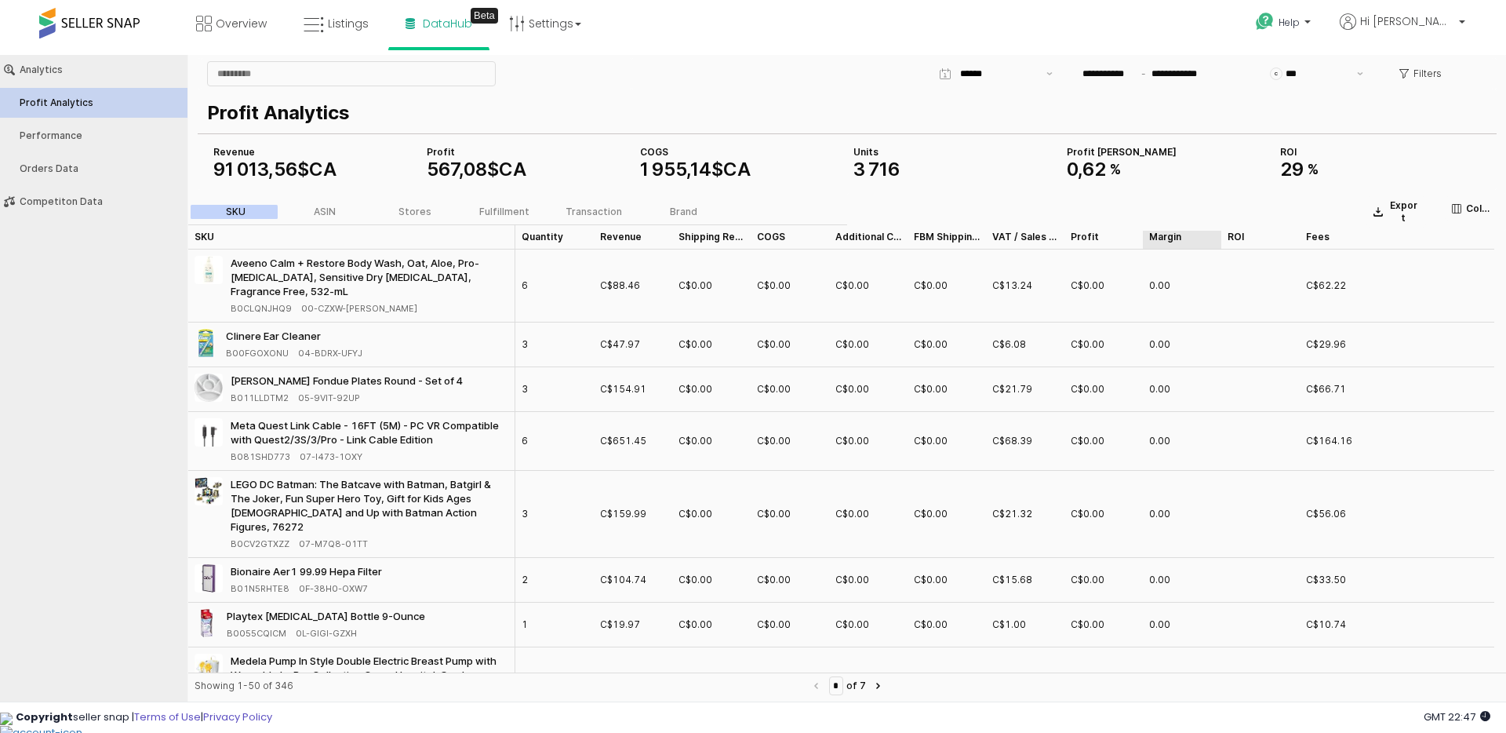
click at [1169, 236] on div "Margin Margin" at bounding box center [1182, 236] width 78 height 25
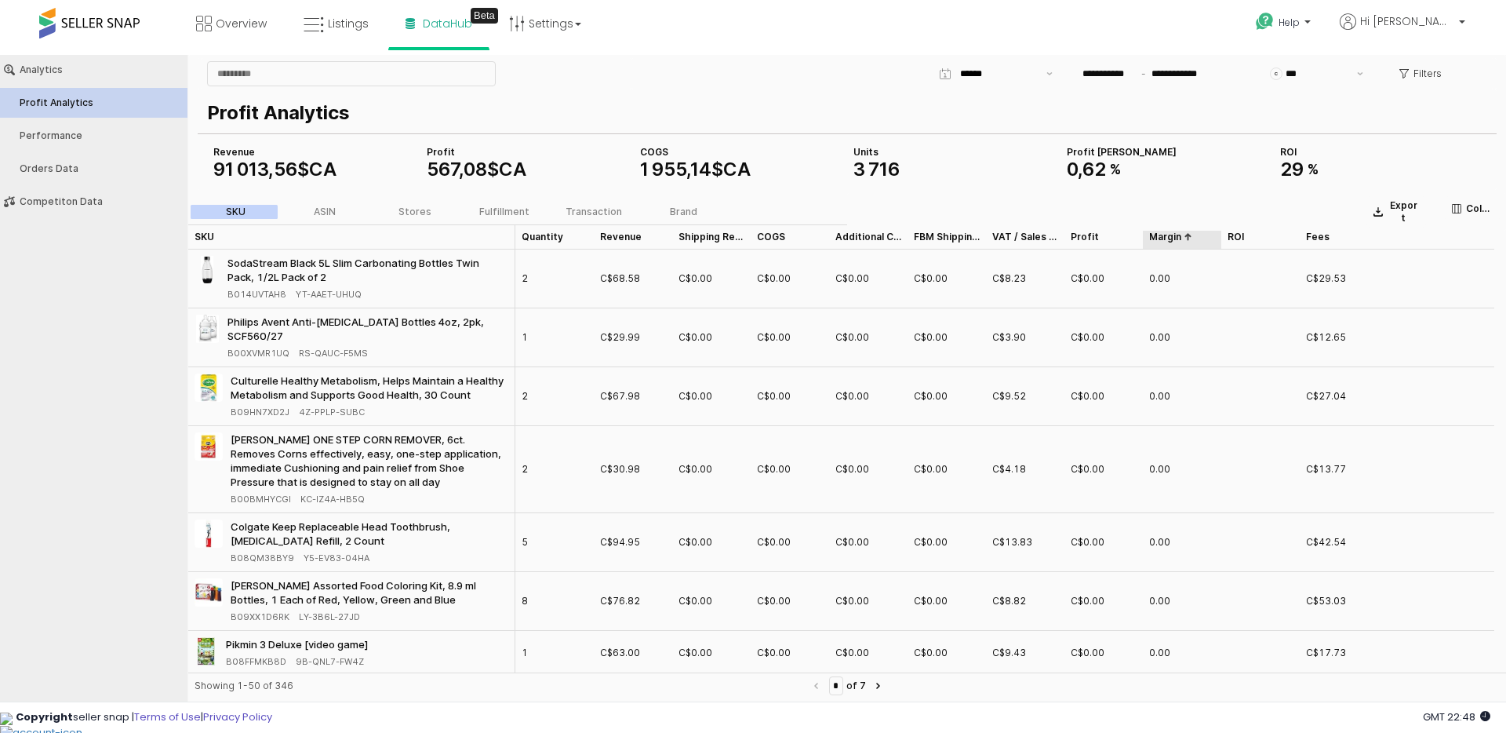
click at [1169, 236] on div "Margin Margin" at bounding box center [1182, 236] width 78 height 25
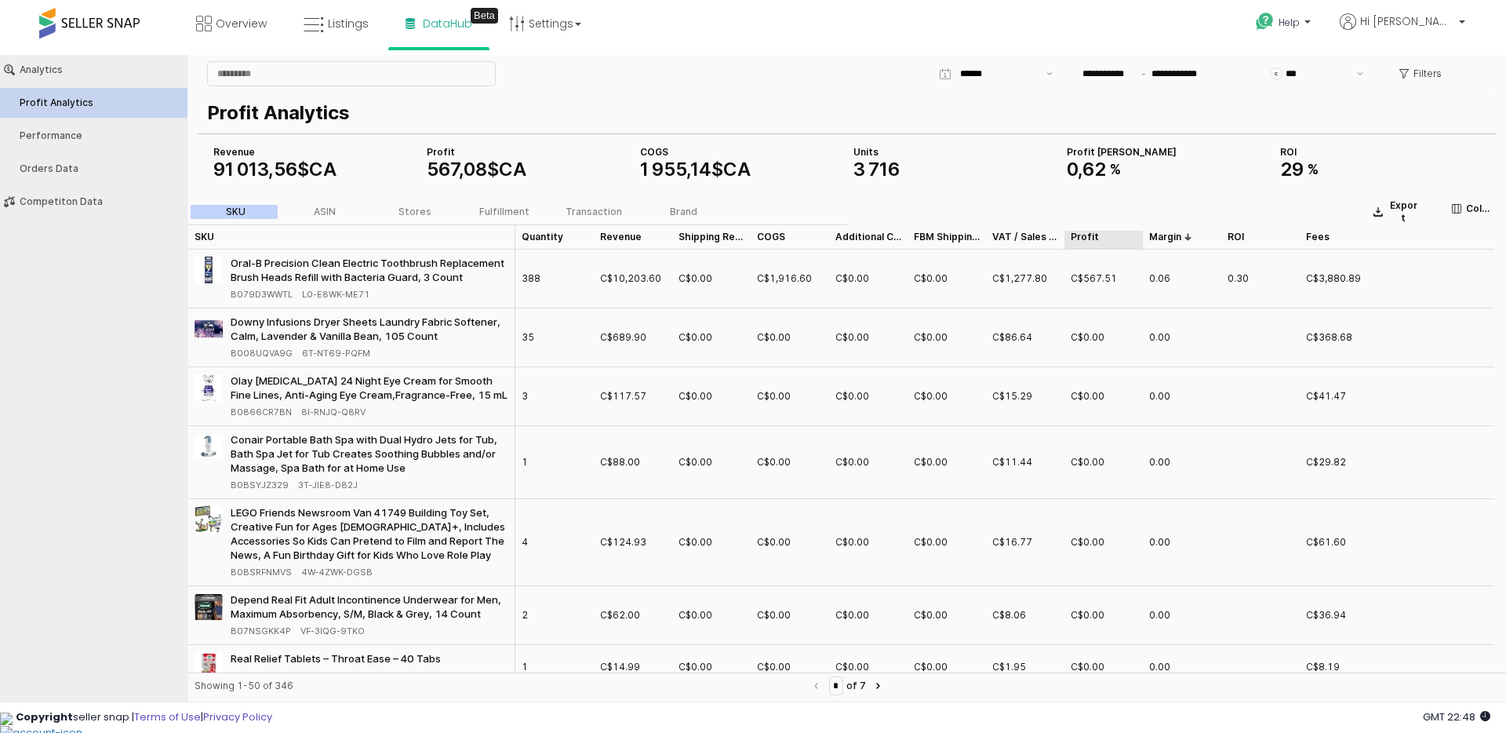
click at [1086, 232] on div "Profit Profit" at bounding box center [1104, 236] width 78 height 25
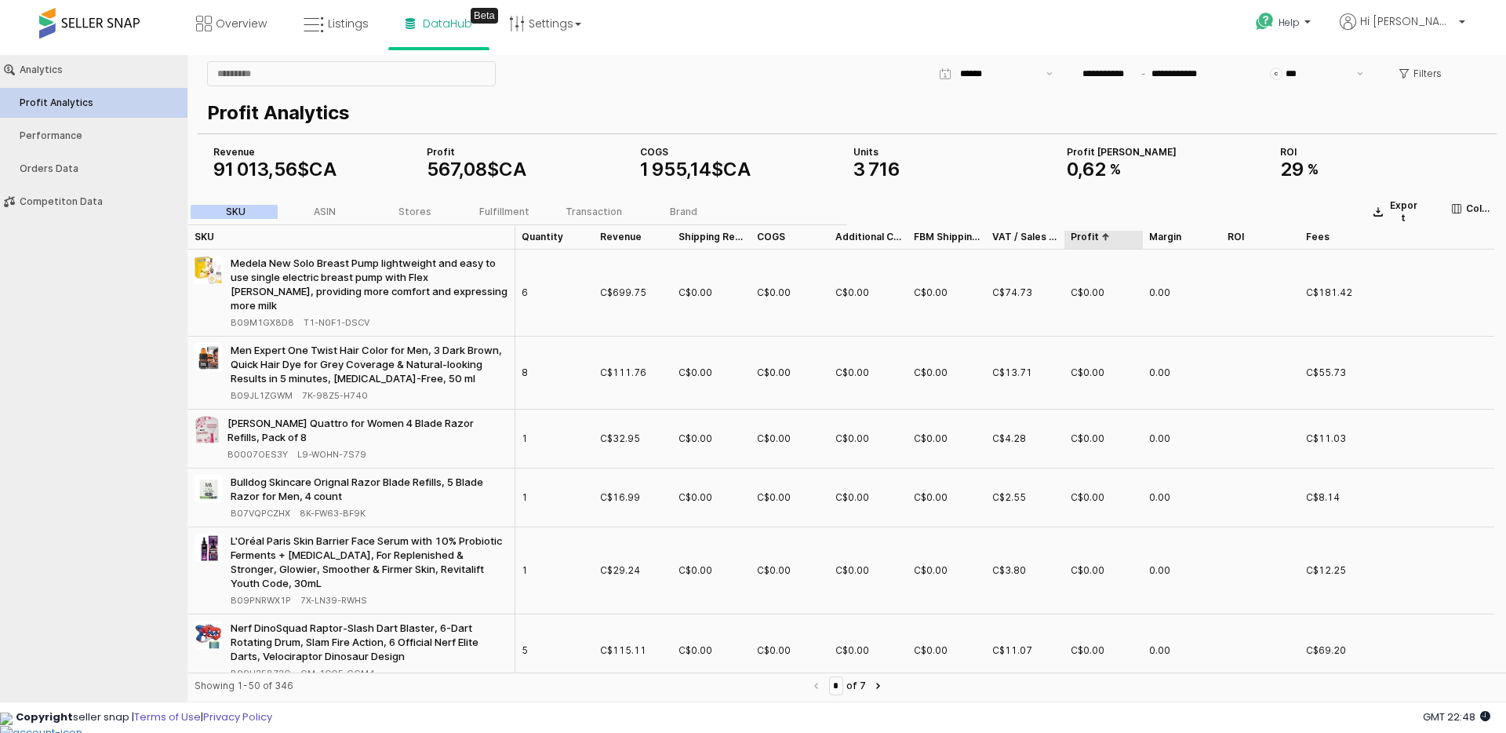
click at [1086, 232] on div "Profit Profit" at bounding box center [1104, 236] width 78 height 25
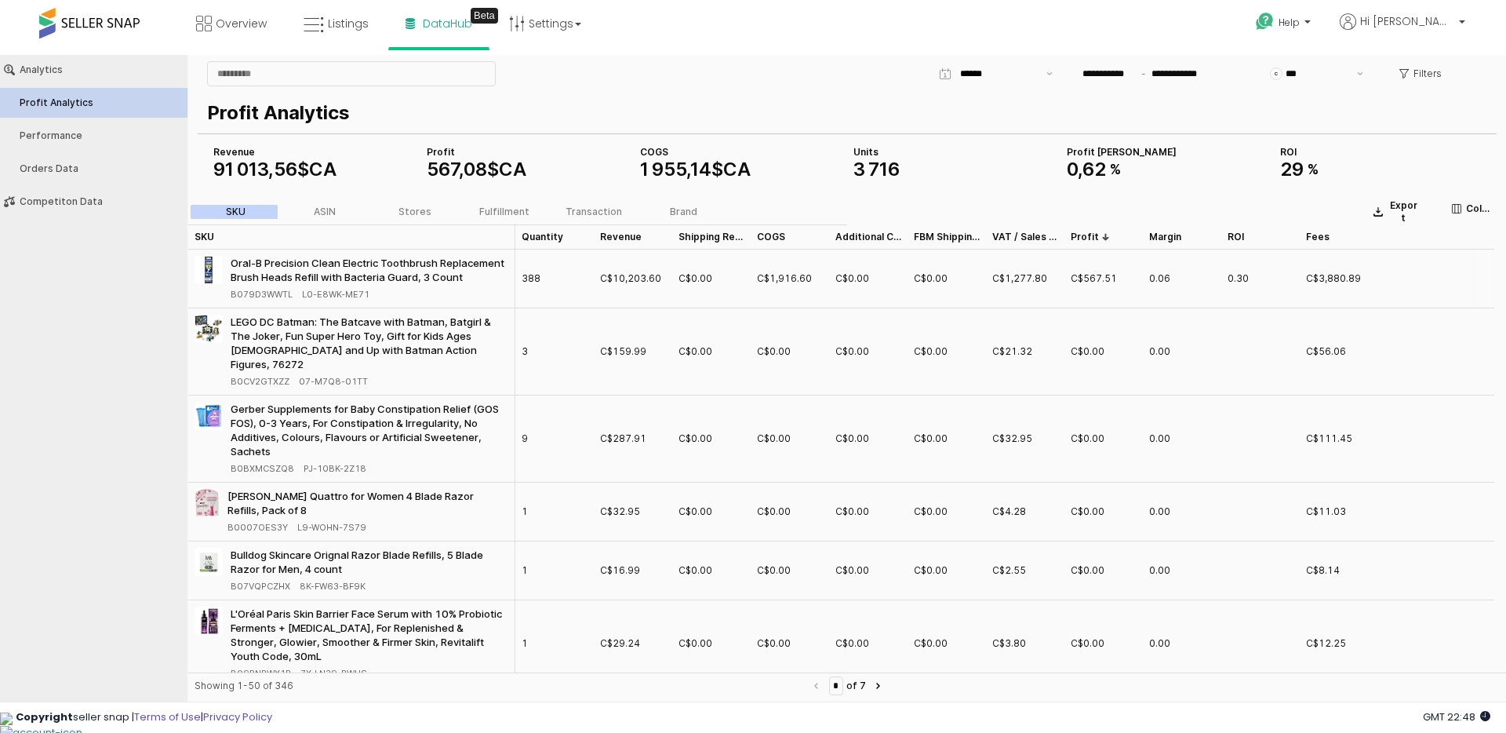
scroll to position [1, 0]
click at [78, 137] on div "Performance" at bounding box center [102, 135] width 164 height 11
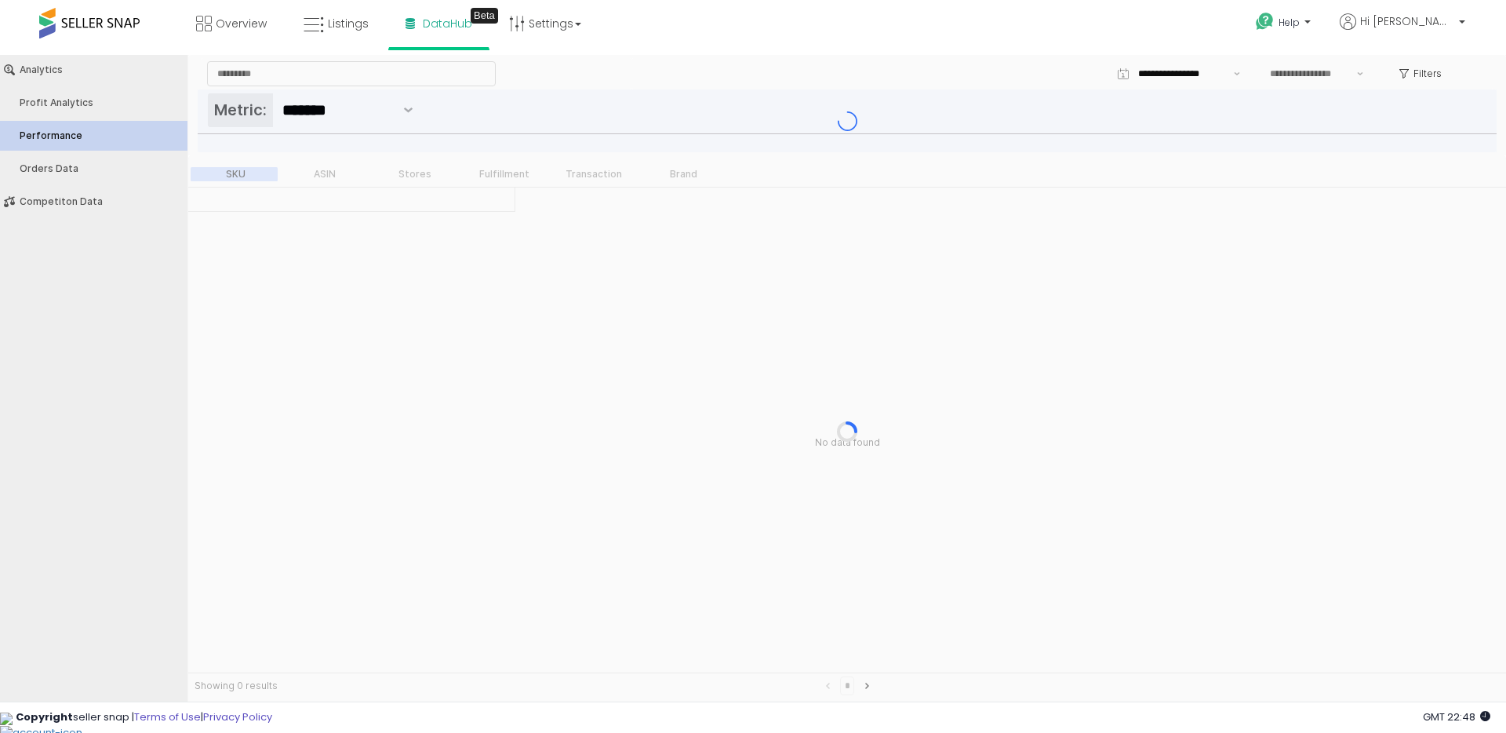
type input "***"
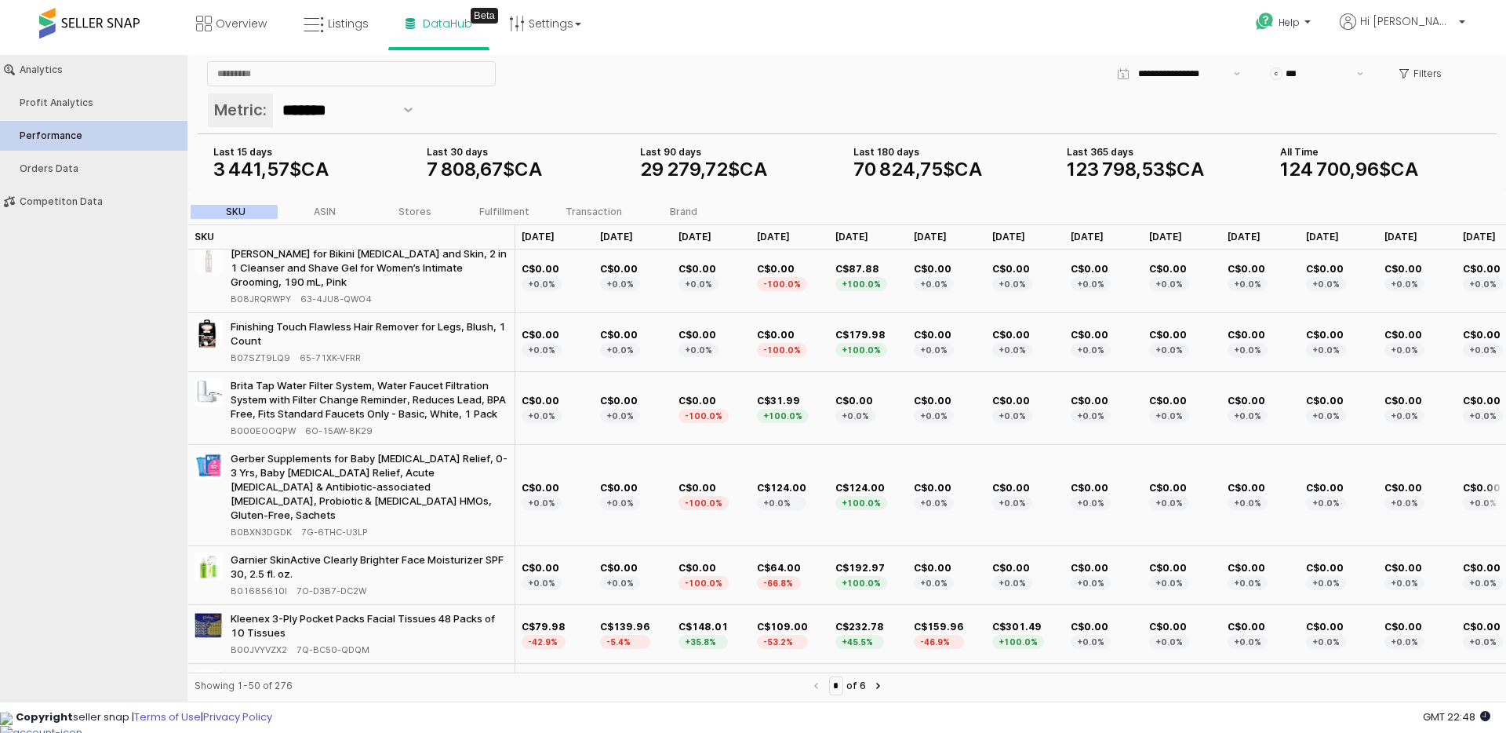
scroll to position [0, 0]
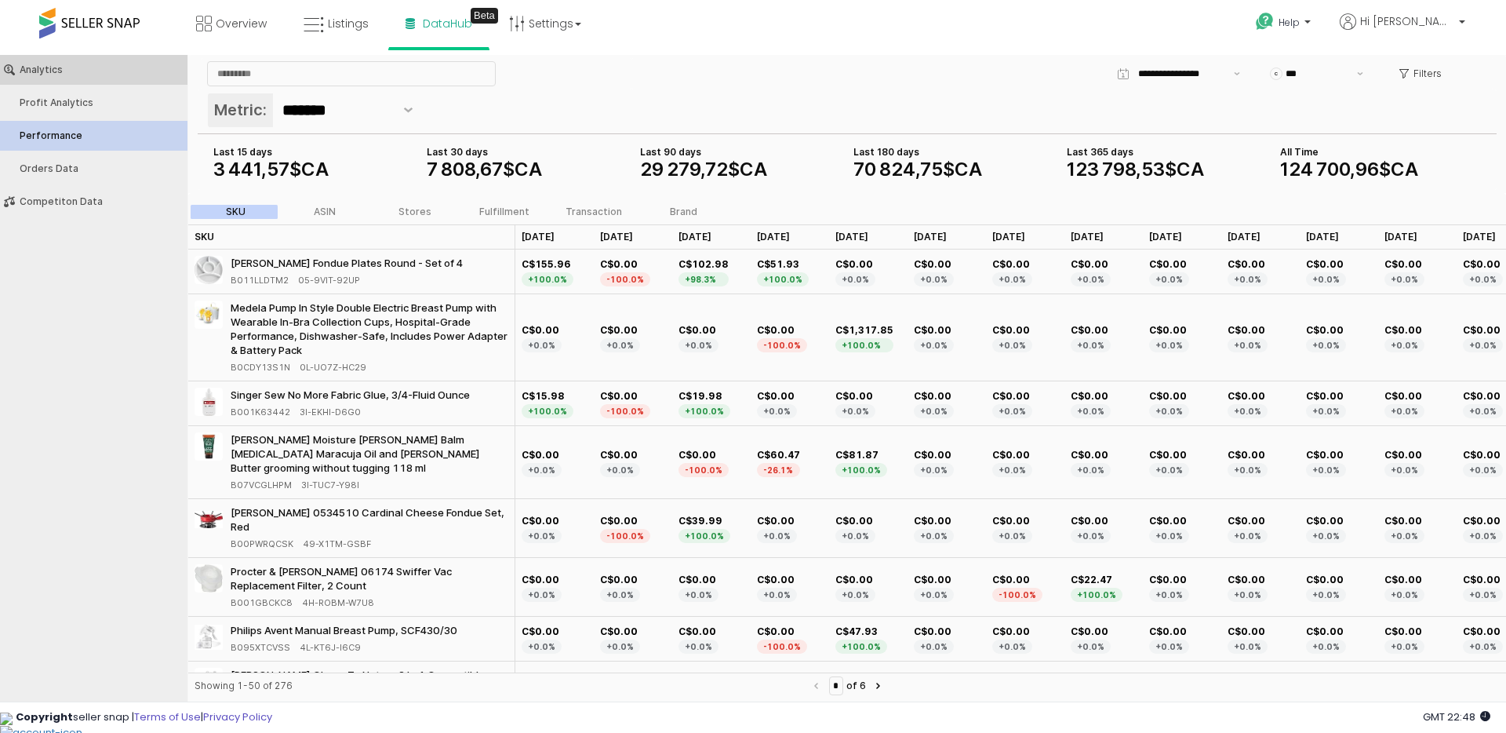
click at [81, 71] on div "Analytics" at bounding box center [102, 69] width 164 height 11
click at [217, 10] on link "Overview" at bounding box center [231, 23] width 94 height 47
